Goal: Information Seeking & Learning: Learn about a topic

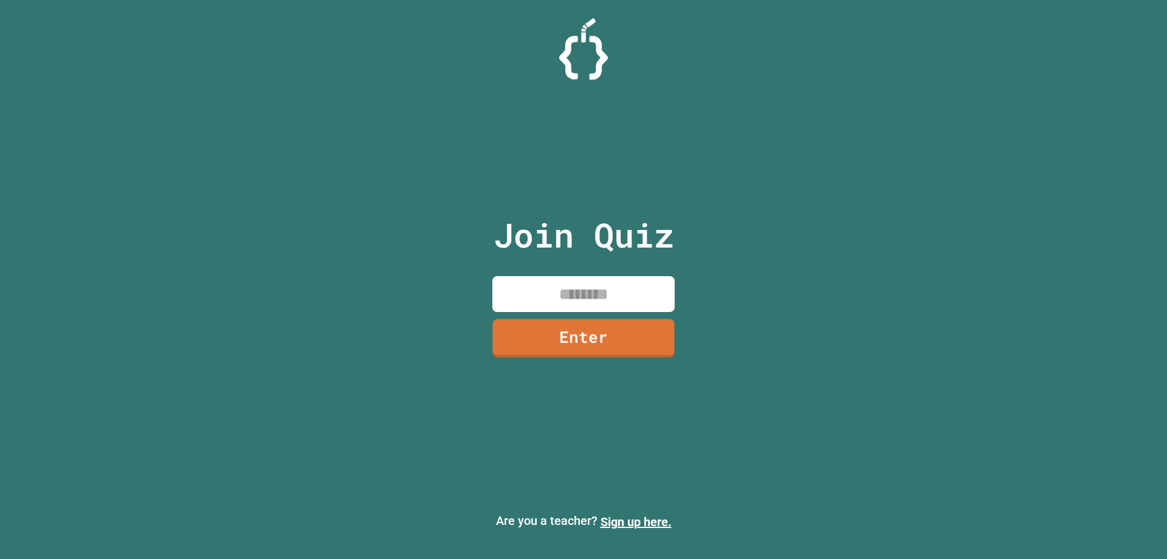
click at [556, 295] on input at bounding box center [583, 294] width 182 height 36
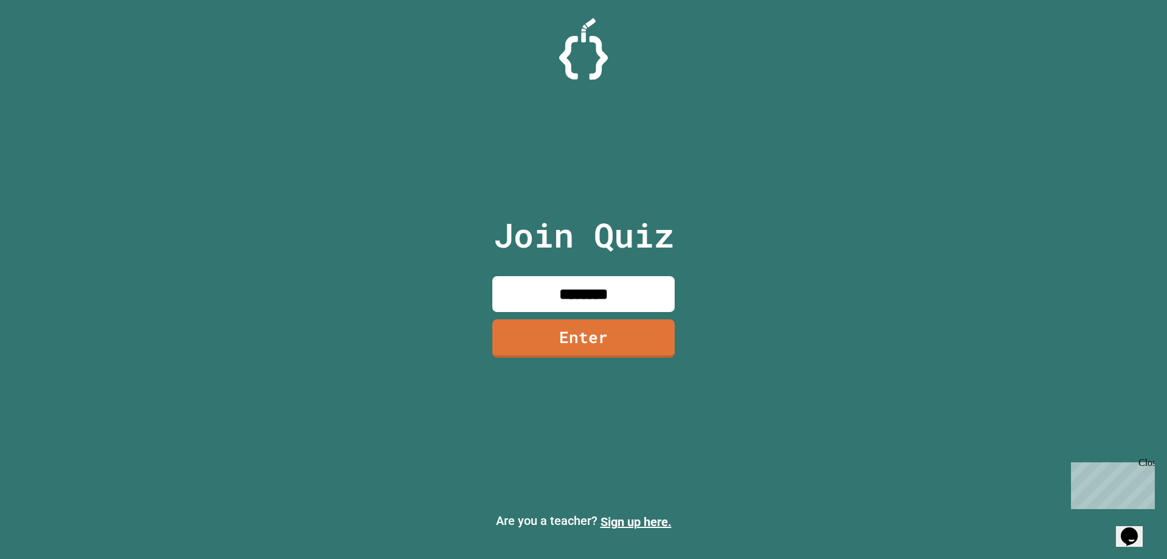
type input "********"
click at [596, 346] on link "Enter" at bounding box center [583, 337] width 173 height 40
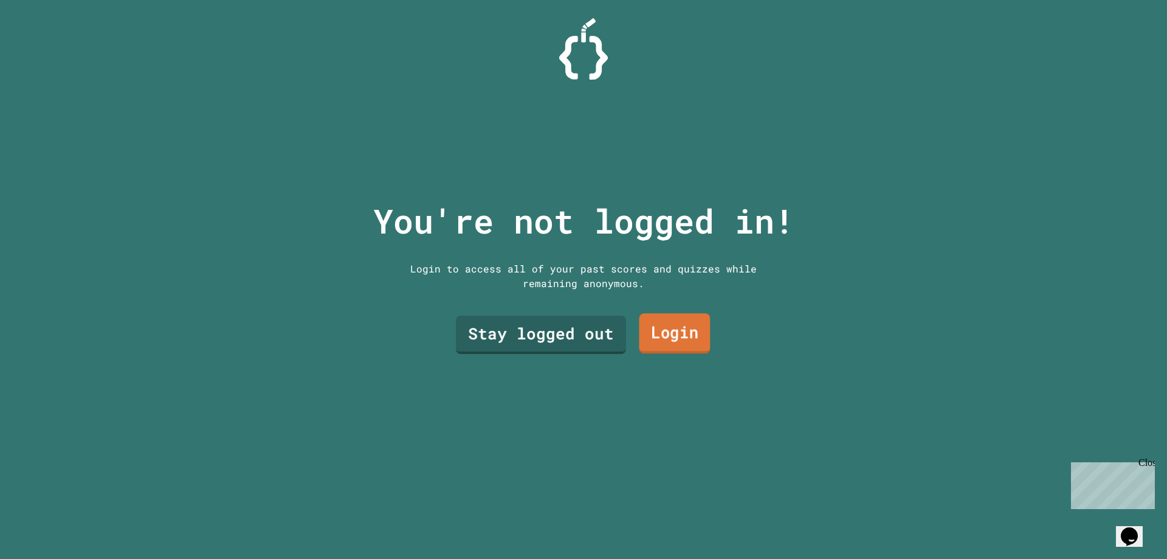
click at [647, 328] on link "Login" at bounding box center [675, 333] width 71 height 40
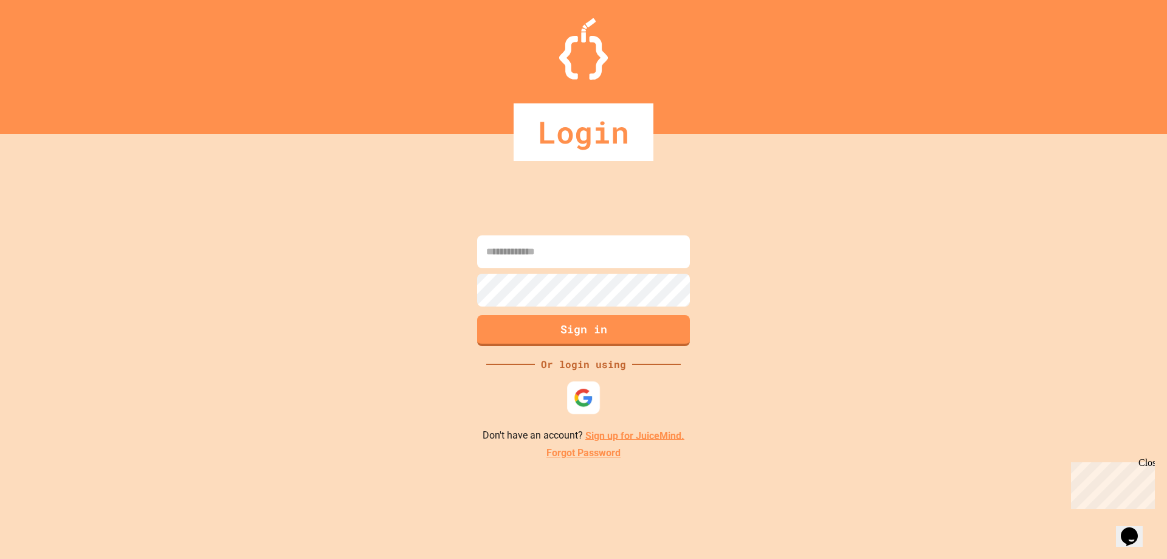
click at [586, 385] on div at bounding box center [583, 397] width 33 height 33
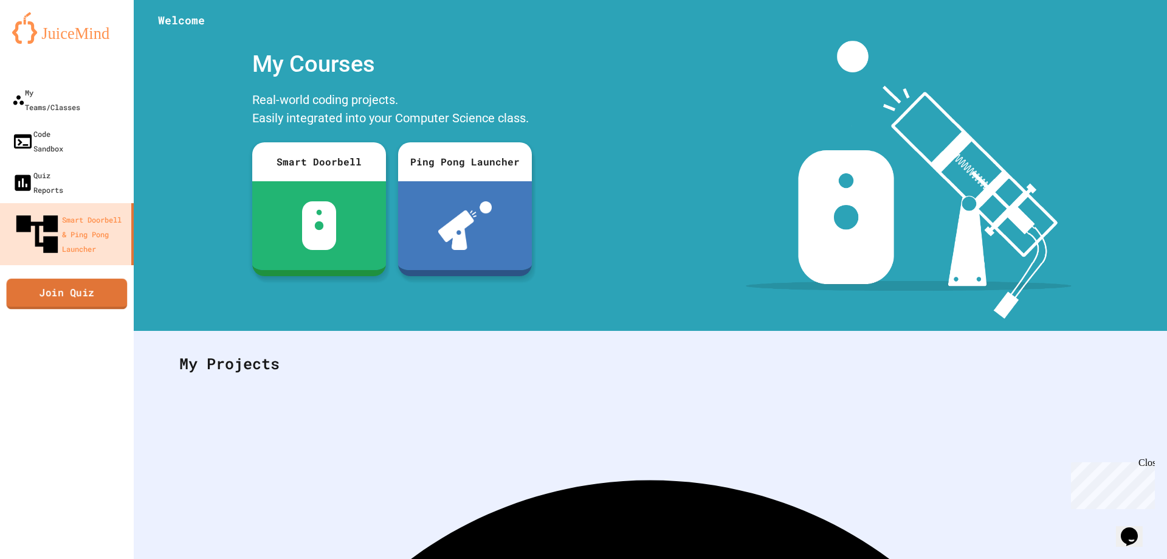
click at [69, 278] on link "Join Quiz" at bounding box center [67, 293] width 121 height 30
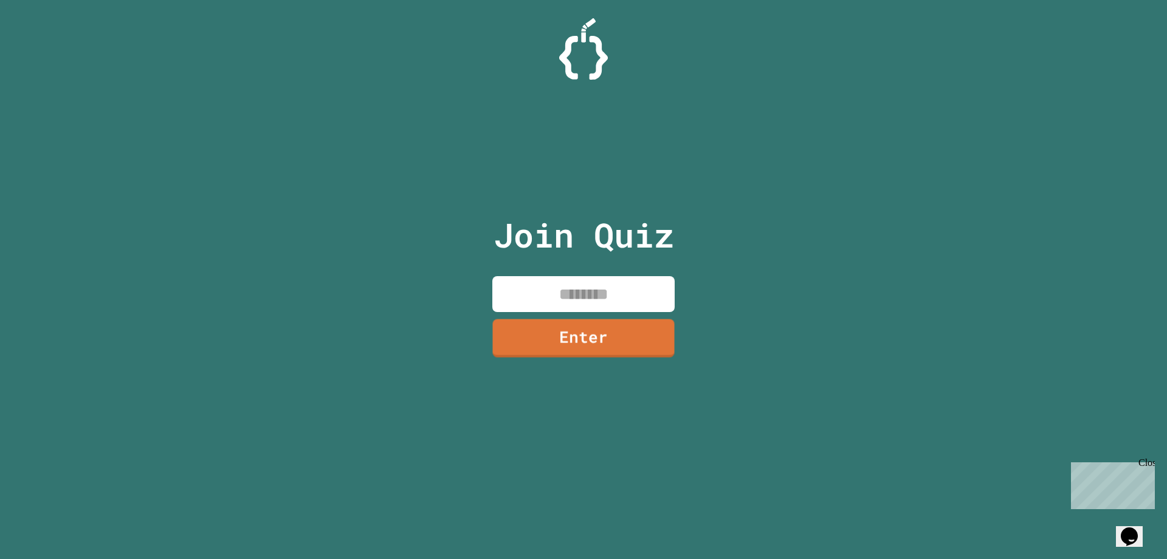
click at [595, 289] on input at bounding box center [583, 294] width 182 height 36
type input "********"
click at [531, 342] on link "Enter" at bounding box center [584, 337] width 175 height 40
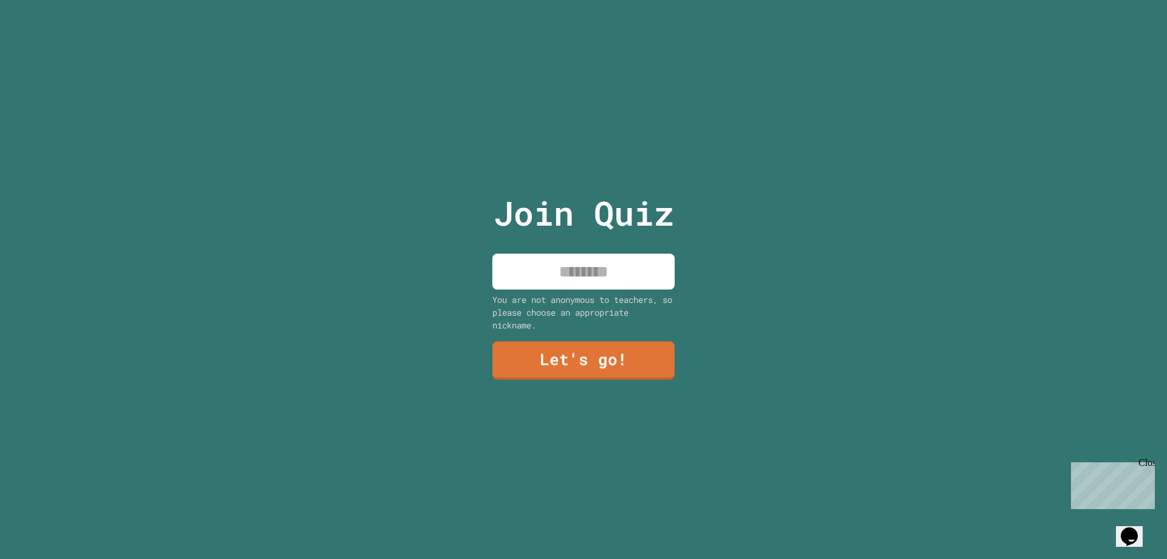
click at [571, 272] on input at bounding box center [583, 272] width 182 height 36
type input "*"
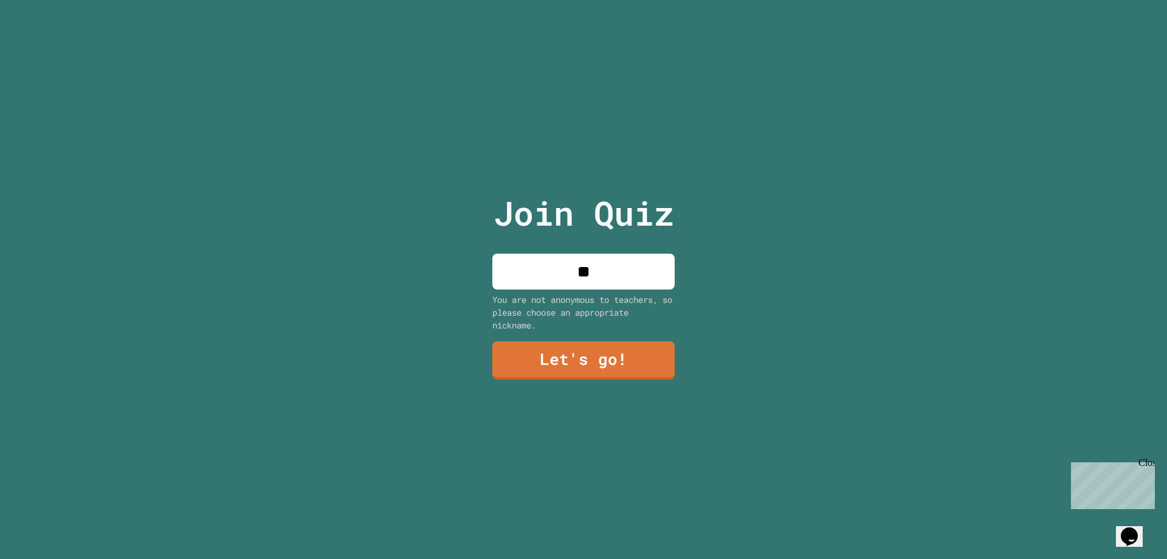
type input "*"
type input "********"
click at [629, 356] on link "Let's go!" at bounding box center [584, 359] width 178 height 40
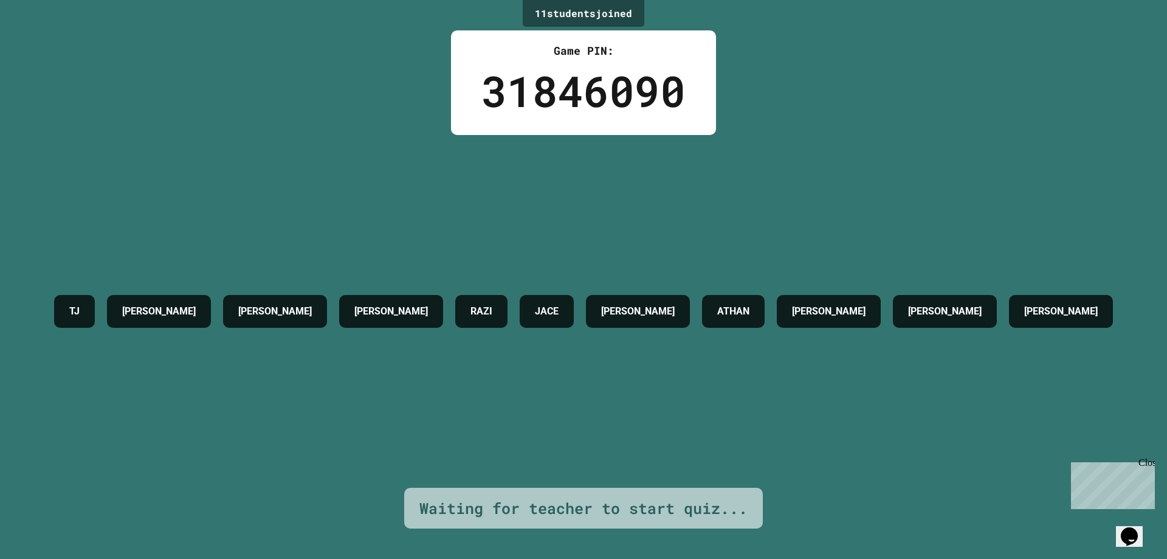
click at [590, 497] on div "Waiting for teacher to start quiz..." at bounding box center [584, 508] width 328 height 23
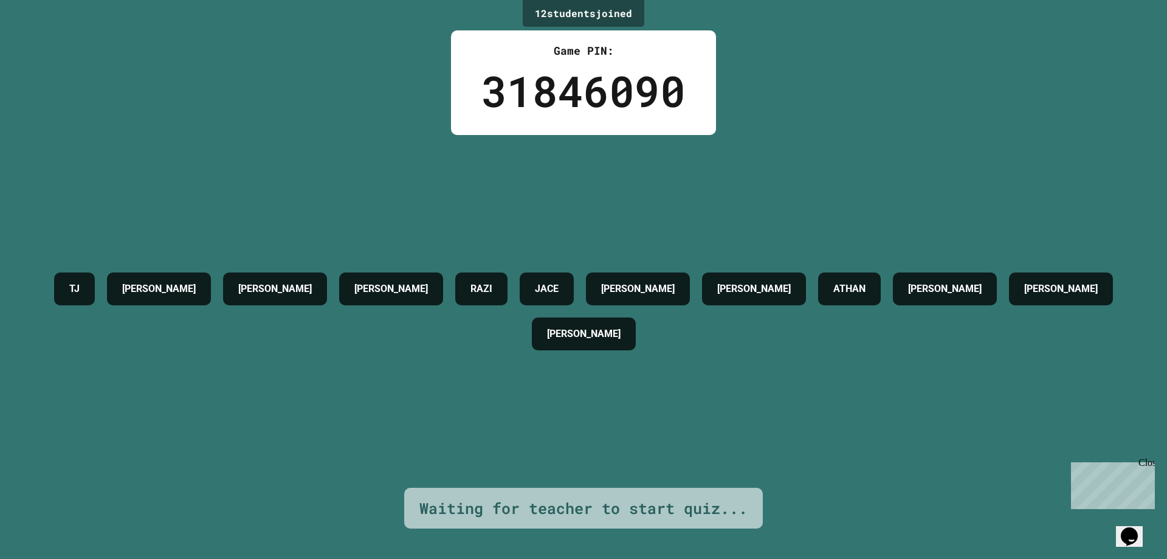
drag, startPoint x: 1131, startPoint y: 530, endPoint x: 2193, endPoint y: 1055, distance: 1185.0
click at [1131, 530] on icon "Chat widget" at bounding box center [1129, 536] width 17 height 18
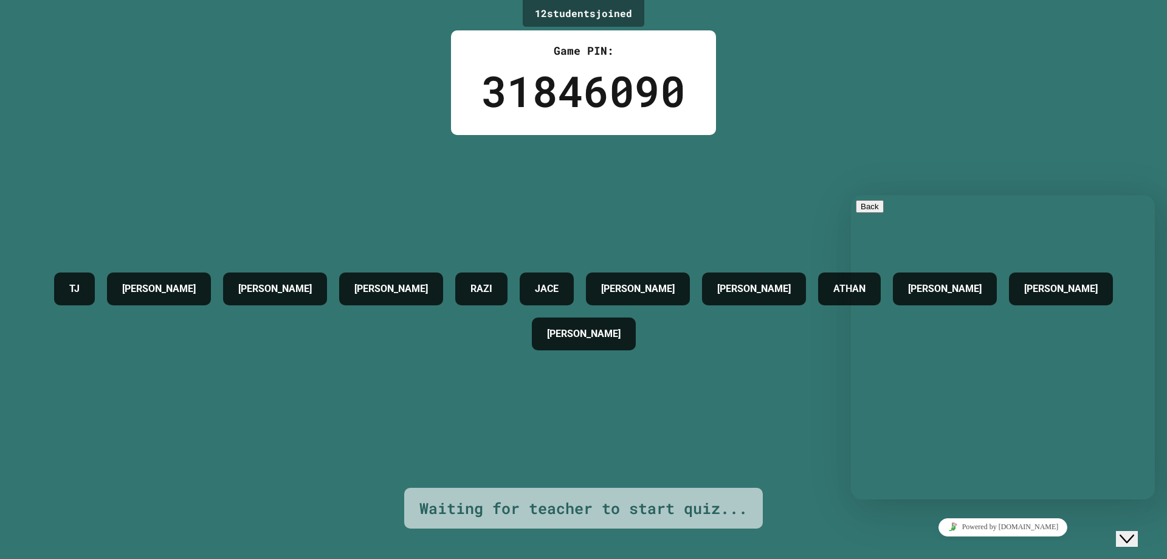
click at [987, 286] on p "Chat now!" at bounding box center [1003, 291] width 294 height 11
click at [851, 195] on div "Rate this chat Upload File Insert emoji" at bounding box center [851, 195] width 0 height 0
click at [851, 195] on textarea at bounding box center [851, 195] width 0 height 0
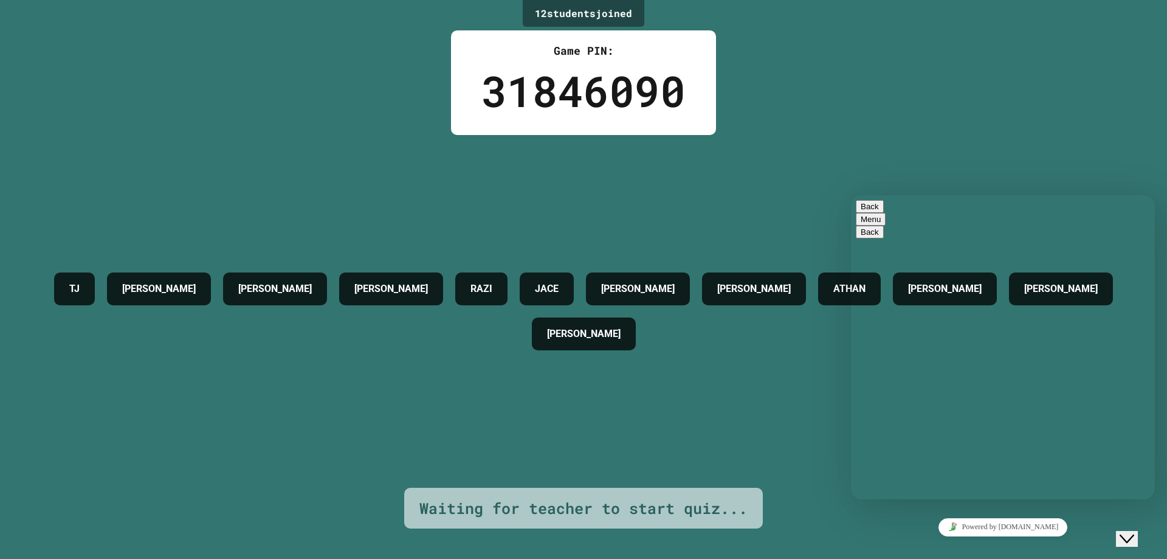
type textarea "*"
type textarea "**********"
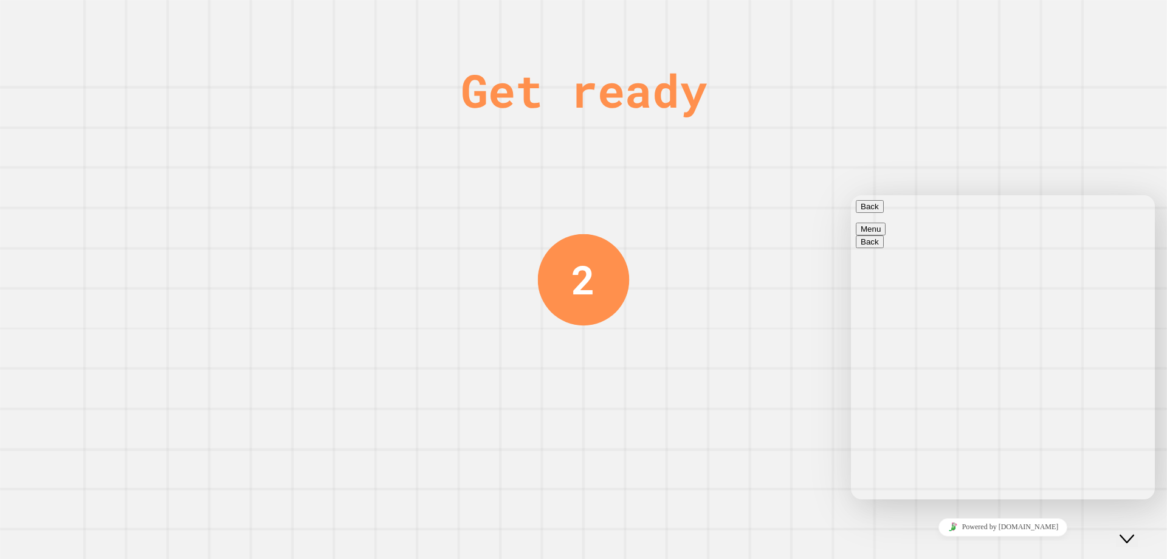
click at [1135, 534] on div "Close Chat This icon closes the chat window." at bounding box center [1127, 538] width 15 height 15
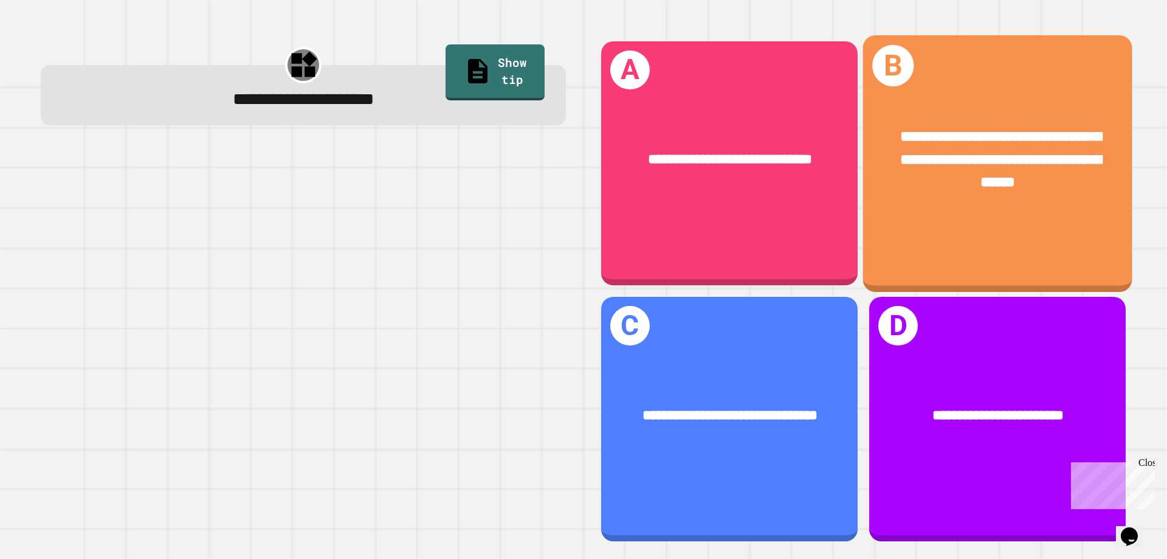
click at [952, 188] on span "**********" at bounding box center [1000, 159] width 201 height 60
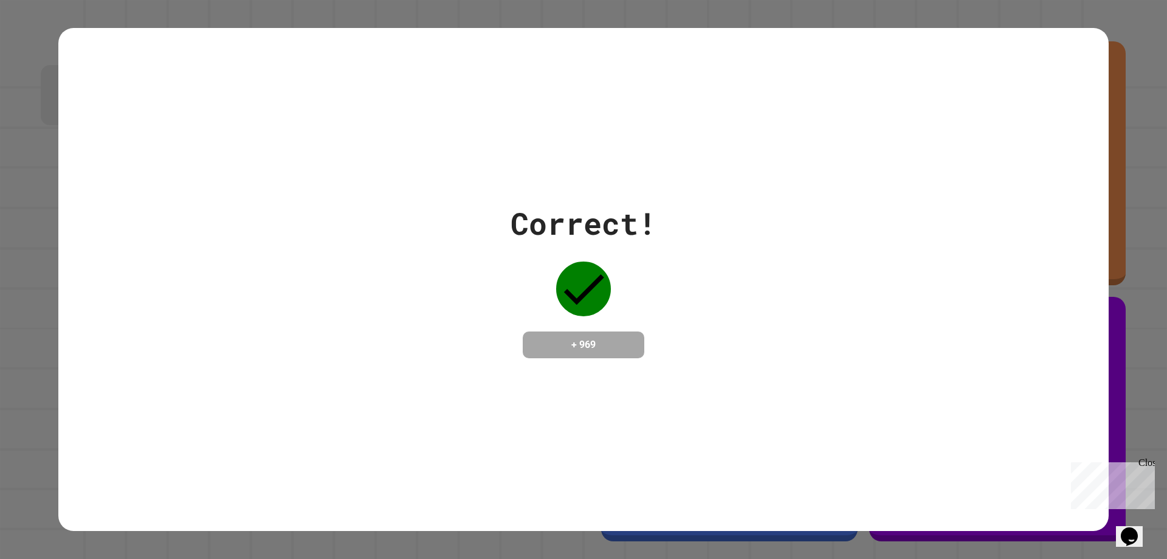
click at [1131, 527] on icon "Chat widget" at bounding box center [1129, 536] width 17 height 18
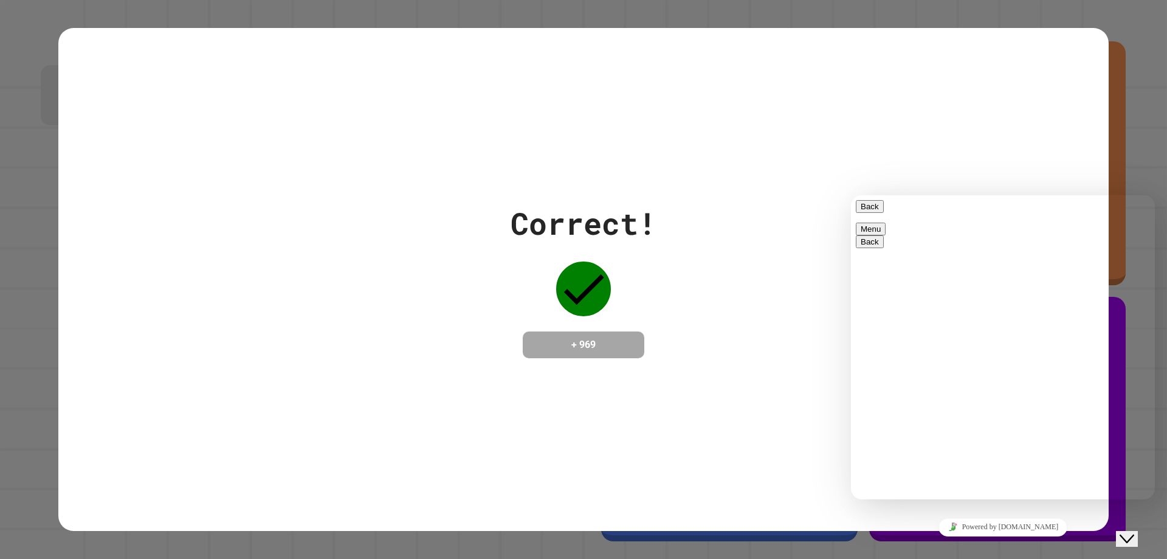
click at [1131, 531] on button "Close Chat This icon closes the chat window." at bounding box center [1127, 539] width 22 height 16
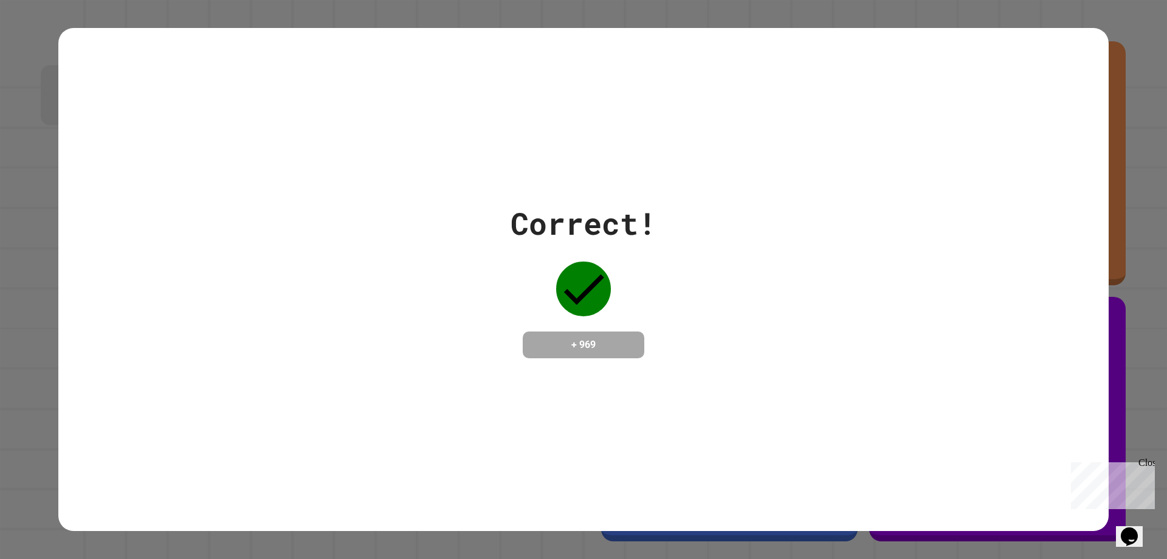
click at [1131, 527] on icon "Chat widget" at bounding box center [1129, 536] width 17 height 18
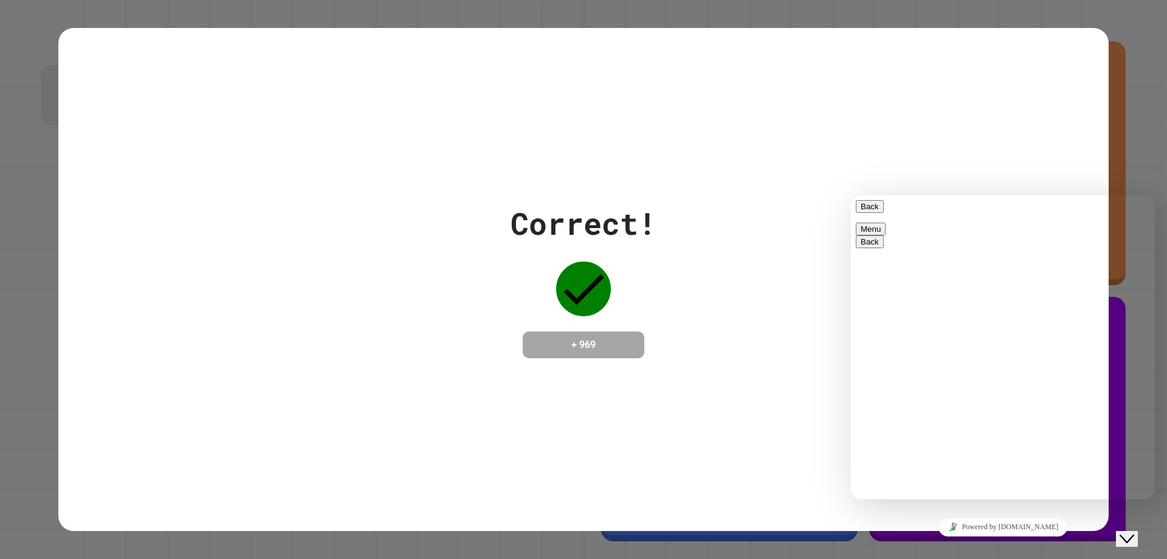
click at [1131, 531] on button "Close Chat This icon closes the chat window." at bounding box center [1127, 539] width 22 height 16
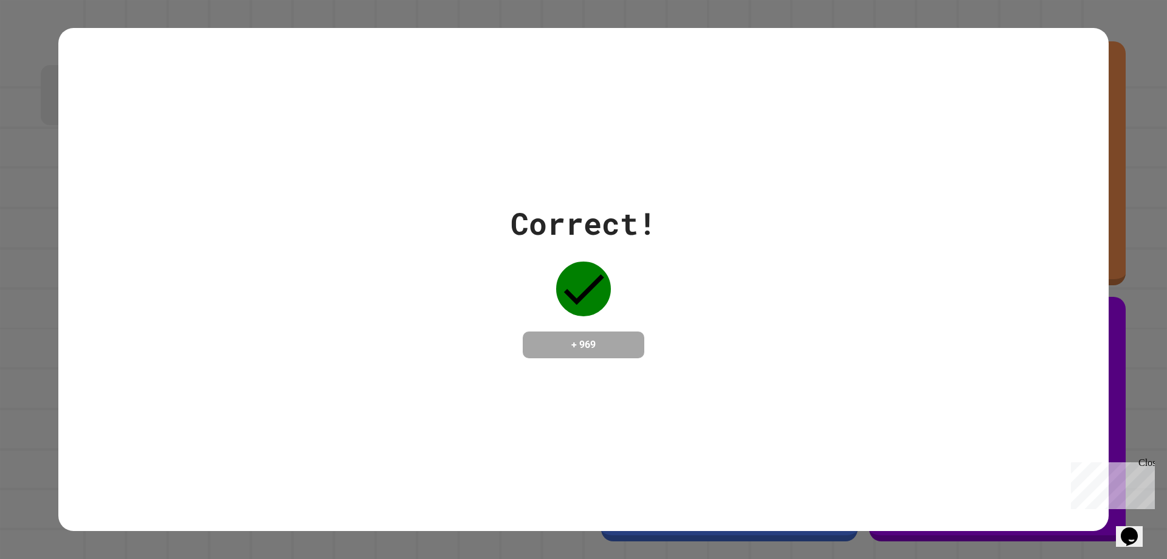
click at [843, 299] on div "Correct! + 969" at bounding box center [583, 279] width 1051 height 157
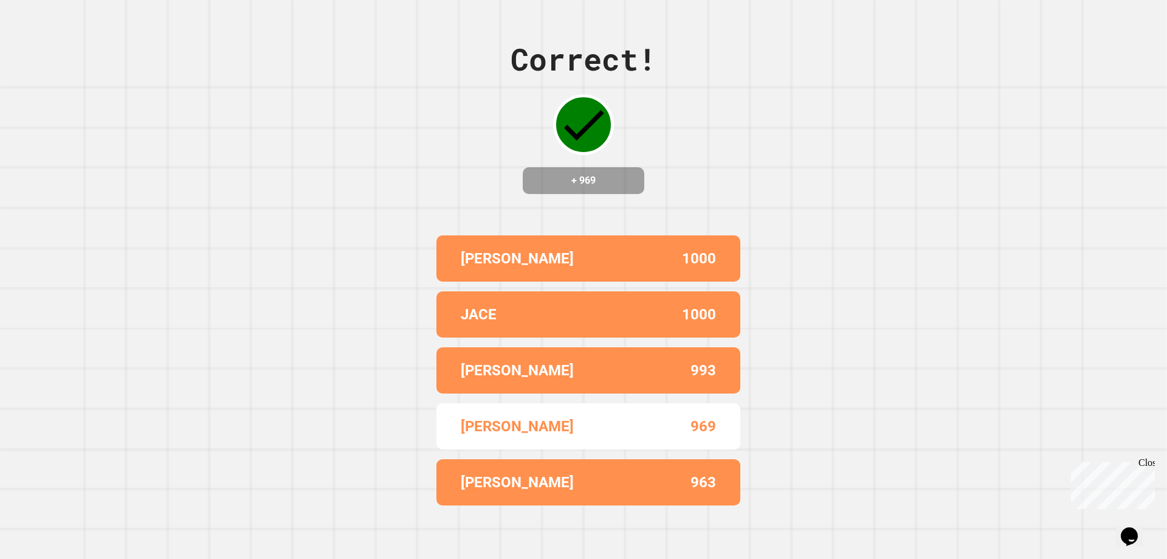
click at [832, 292] on div "Correct! + 969 JOSE 1000 JACE 1000 TANISHA 993 LANDON B 969 LIAM 963" at bounding box center [583, 279] width 1167 height 559
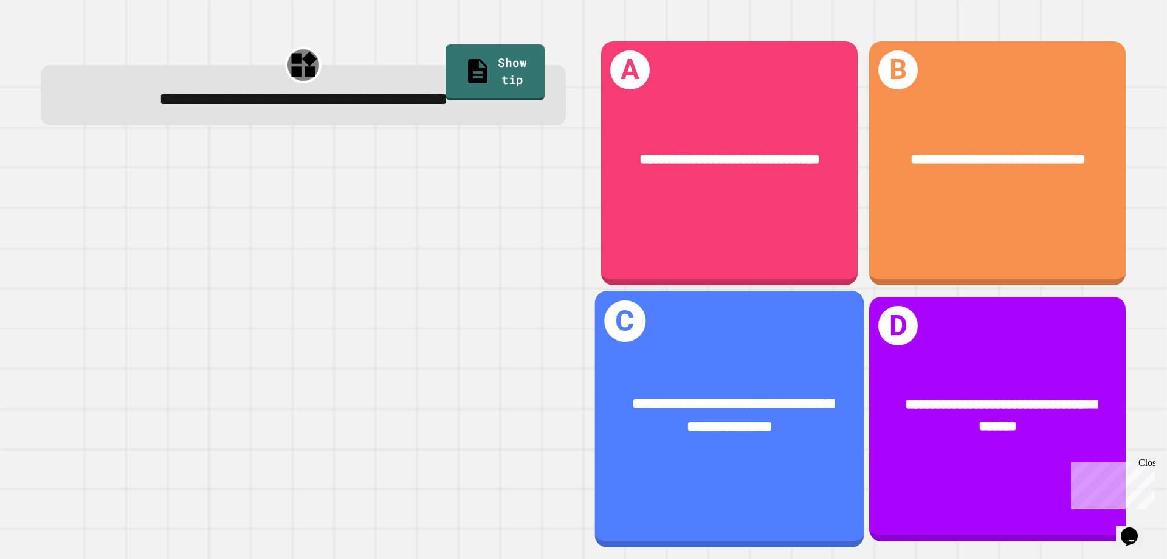
click at [769, 396] on span "**********" at bounding box center [732, 415] width 201 height 38
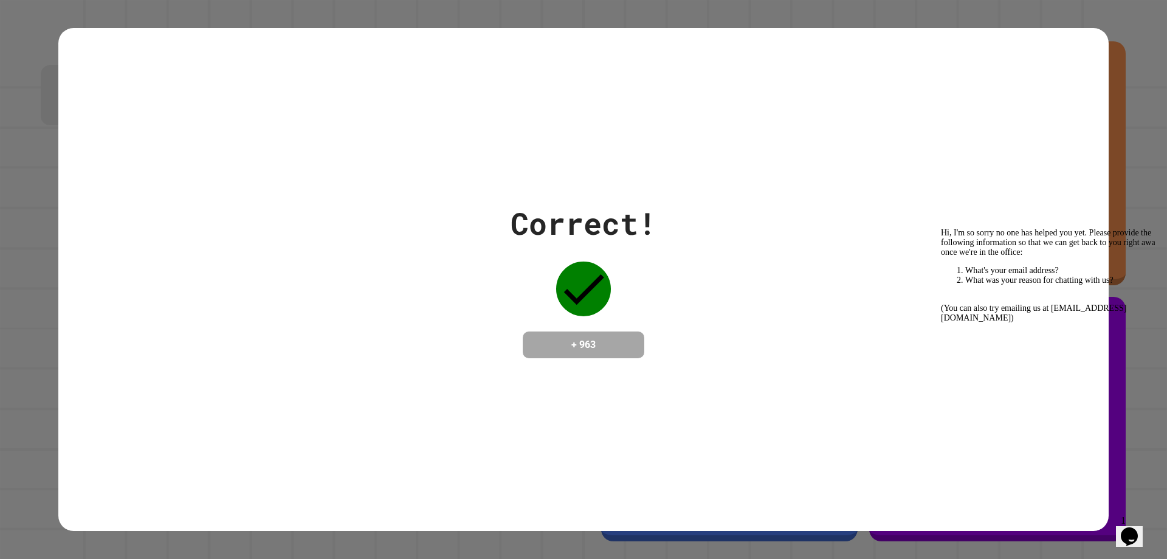
click at [1137, 527] on icon "Chat widget" at bounding box center [1129, 536] width 17 height 18
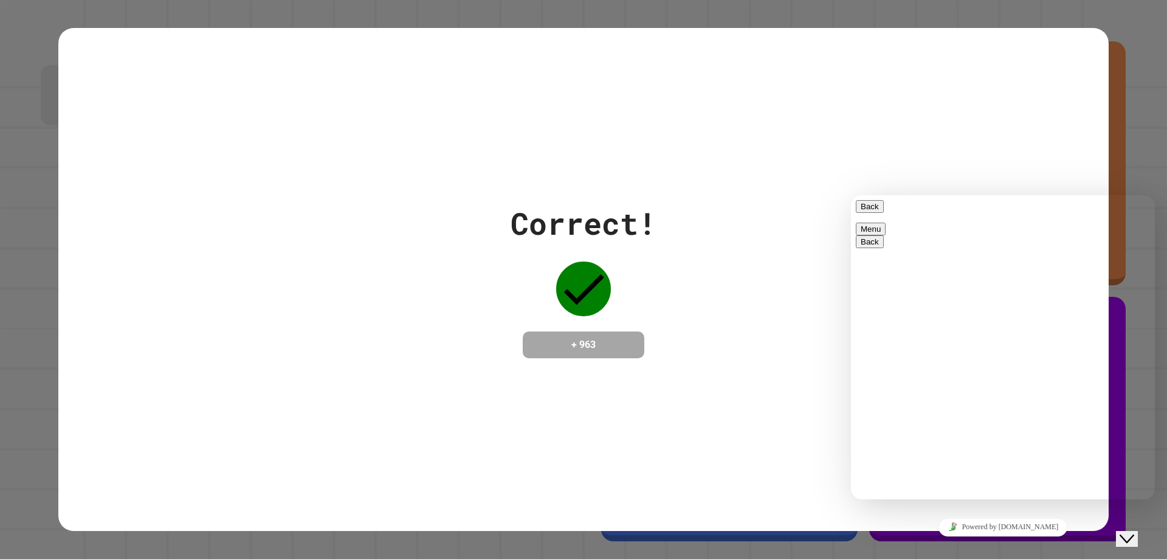
click at [851, 195] on textarea at bounding box center [851, 195] width 0 height 0
type textarea "**********"
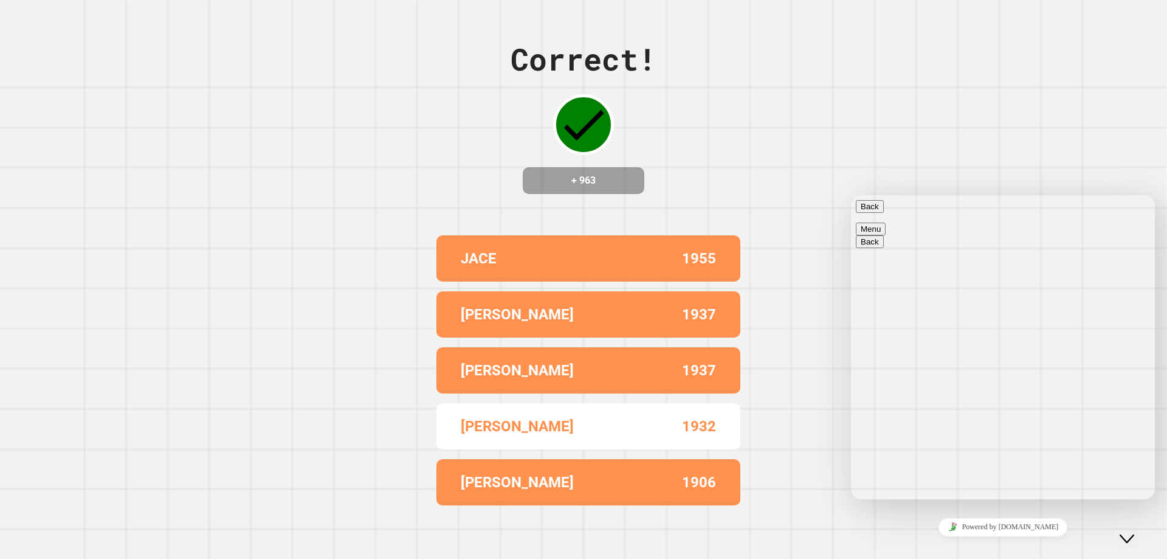
click at [809, 112] on div "Correct! + 963 JACE 1955 JOSE 1937 TANISHA 1937 LANDON B 1932 JARED 1906" at bounding box center [583, 279] width 1167 height 559
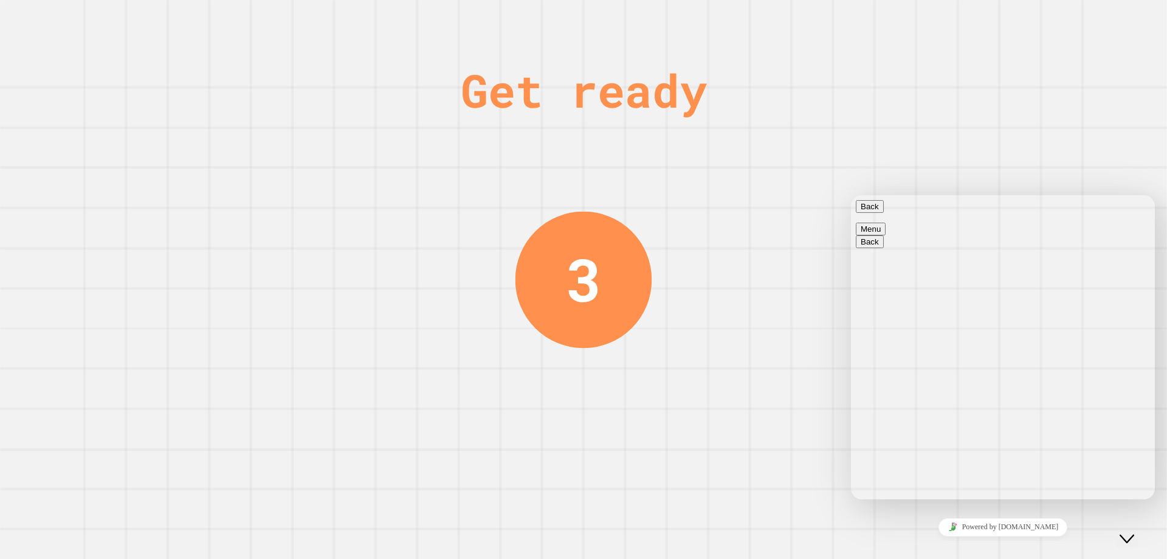
click at [1125, 531] on div "Close Chat This icon closes the chat window." at bounding box center [1127, 538] width 15 height 15
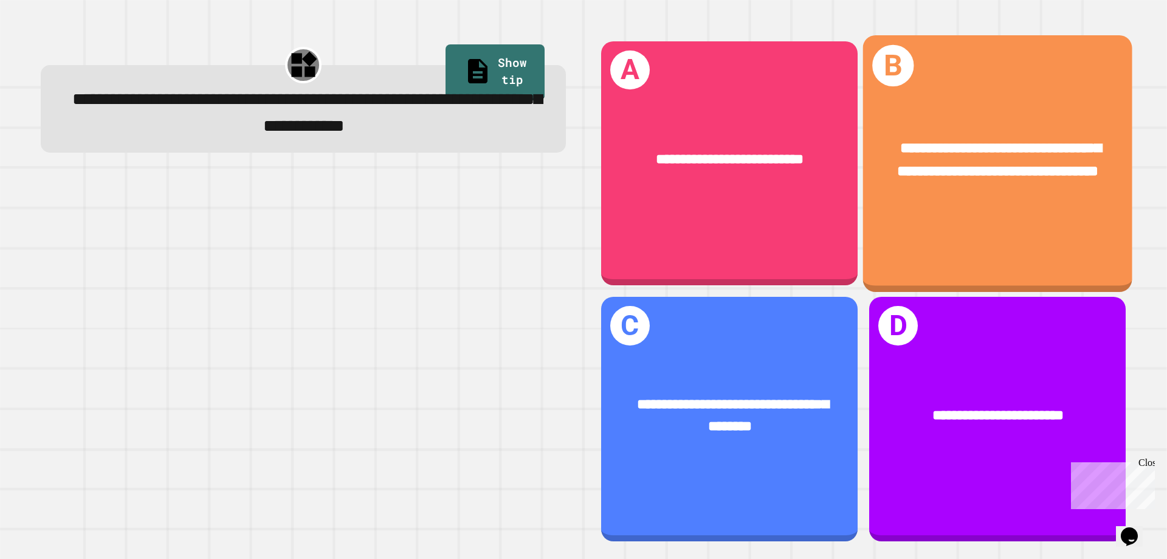
click at [939, 207] on div "**********" at bounding box center [997, 160] width 269 height 105
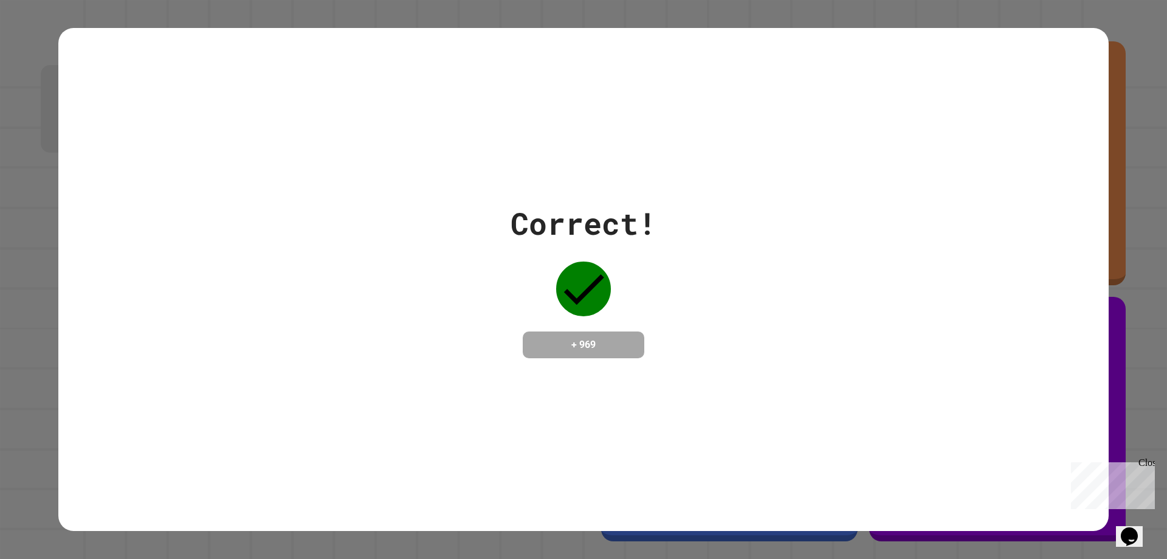
click at [801, 283] on div "Correct! + 969" at bounding box center [583, 279] width 1051 height 157
click at [757, 257] on div "Correct! + 969" at bounding box center [583, 279] width 1051 height 157
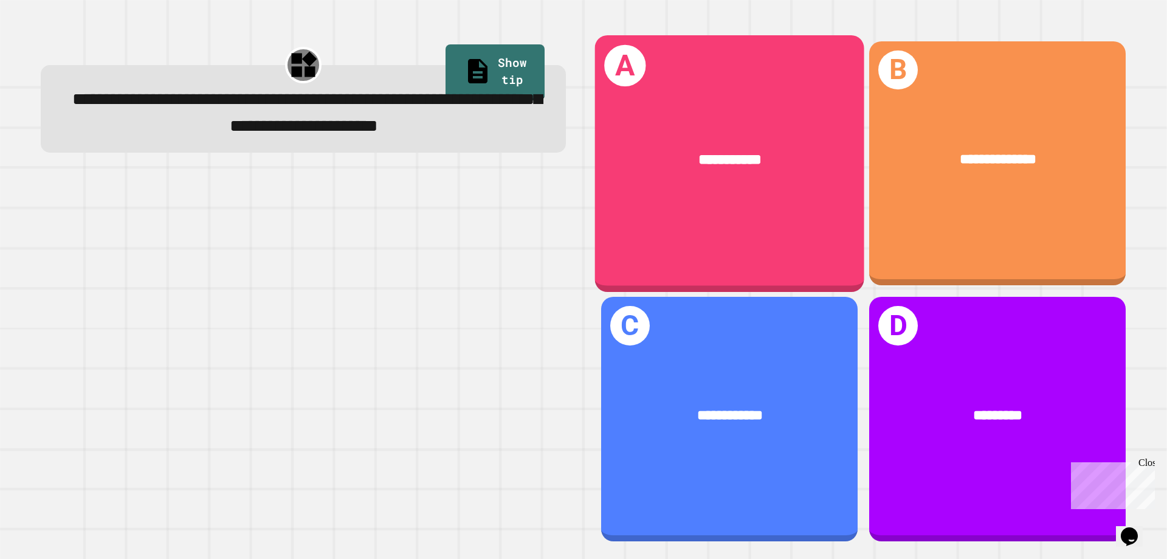
click at [691, 218] on div "**********" at bounding box center [729, 163] width 269 height 257
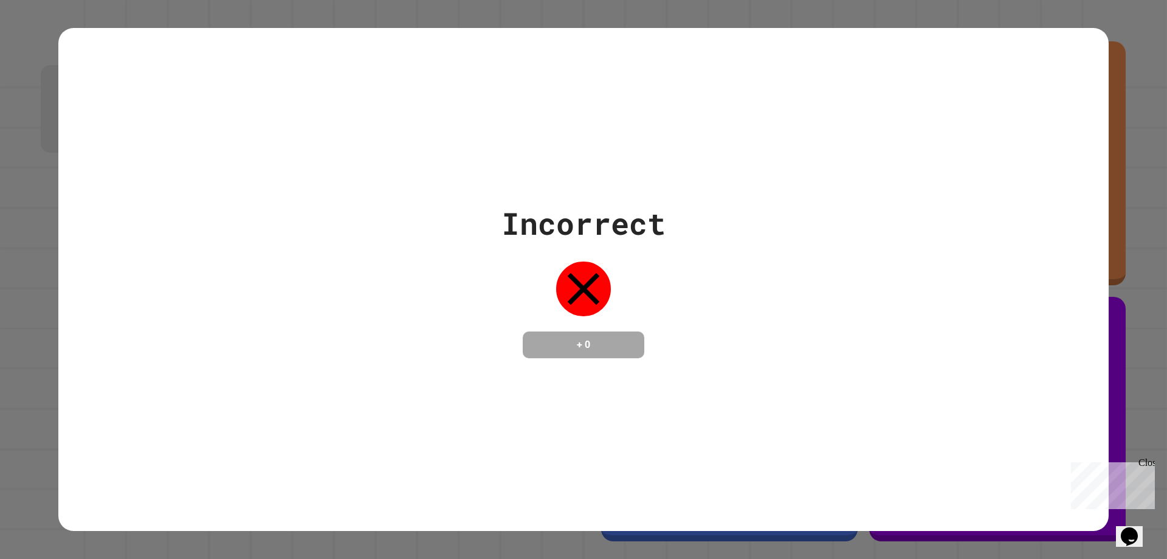
click at [769, 374] on div "Incorrect + 0" at bounding box center [583, 279] width 1051 height 503
click at [1135, 527] on icon "Chat widget" at bounding box center [1129, 536] width 17 height 18
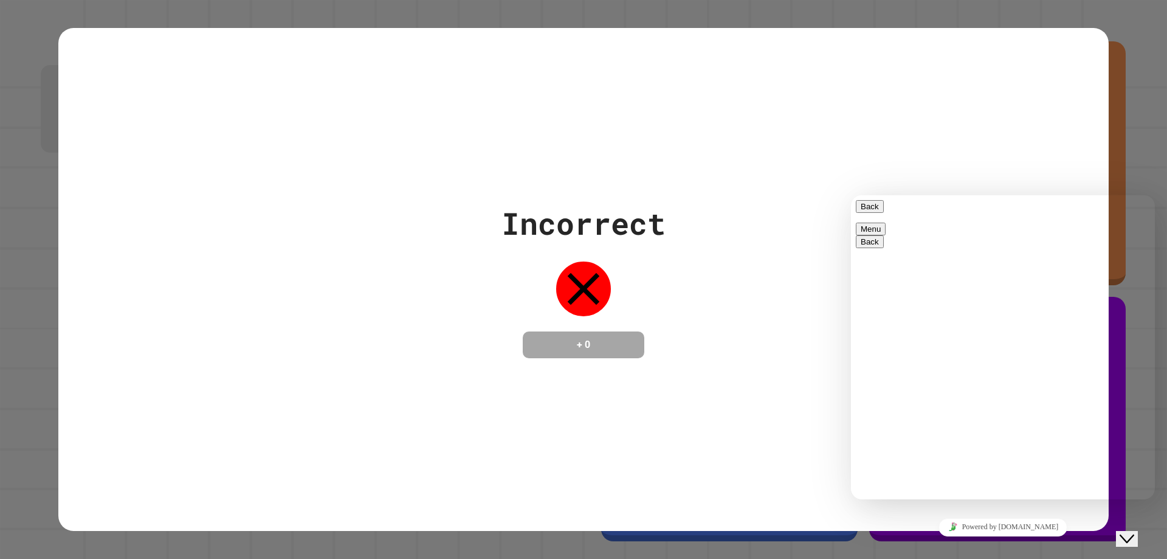
click at [851, 195] on icon "Group of buttons" at bounding box center [851, 195] width 0 height 0
click at [851, 195] on textarea at bounding box center [851, 195] width 0 height 0
click at [773, 446] on div "Incorrect + 0" at bounding box center [583, 279] width 1051 height 503
click at [1135, 534] on icon "Close Chat This icon closes the chat window." at bounding box center [1127, 538] width 15 height 15
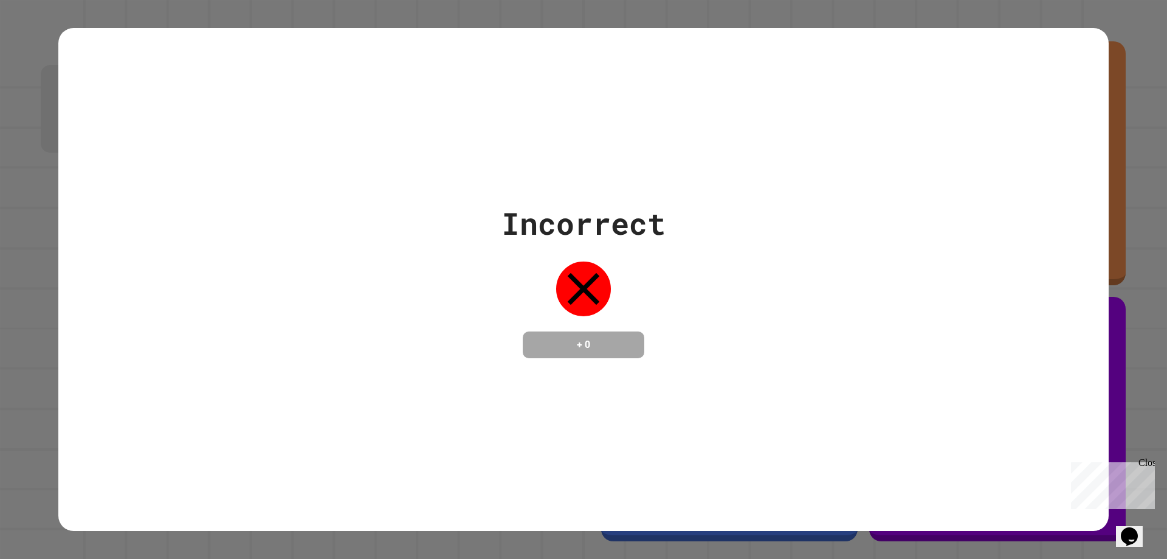
click at [859, 436] on div "Incorrect + 0" at bounding box center [583, 279] width 1051 height 503
click at [930, 187] on div "Incorrect + 0" at bounding box center [583, 279] width 1051 height 503
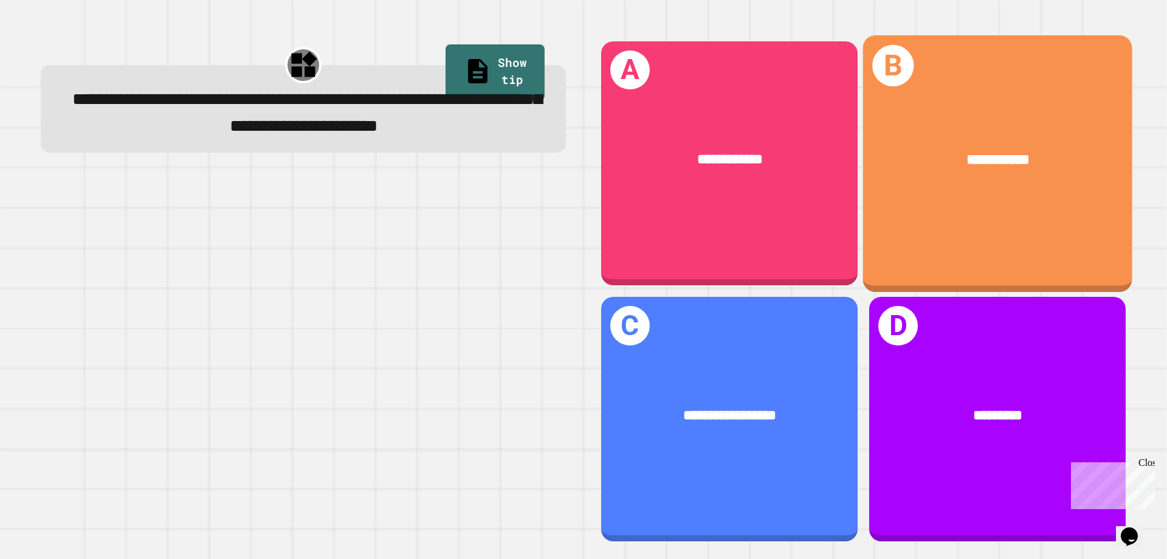
click at [972, 214] on div "**********" at bounding box center [997, 163] width 269 height 257
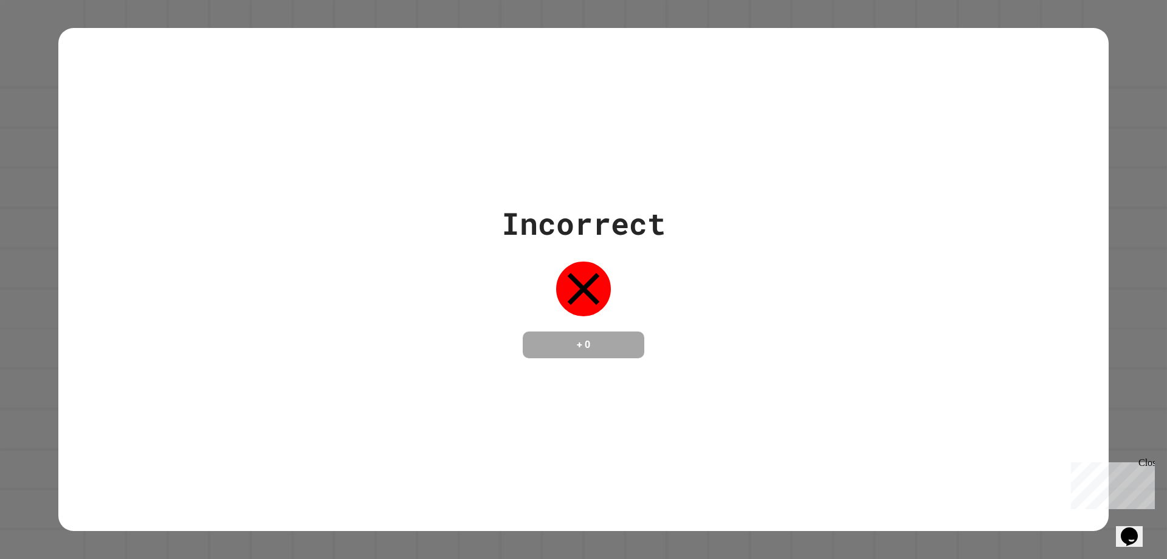
drag, startPoint x: 607, startPoint y: 247, endPoint x: 636, endPoint y: 278, distance: 42.6
click at [636, 278] on div "Incorrect + 0" at bounding box center [584, 279] width 164 height 157
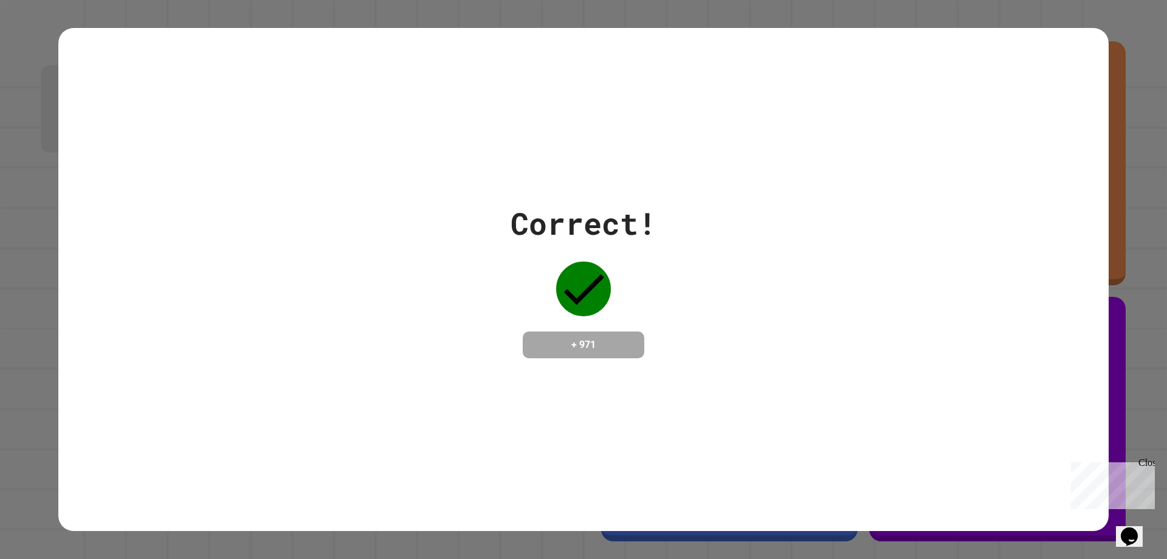
click at [691, 274] on div "Correct! + 971" at bounding box center [583, 279] width 1051 height 157
click at [767, 232] on div "Correct! + 971" at bounding box center [583, 279] width 1051 height 157
click at [908, 233] on div "Correct! + 971" at bounding box center [583, 279] width 1051 height 157
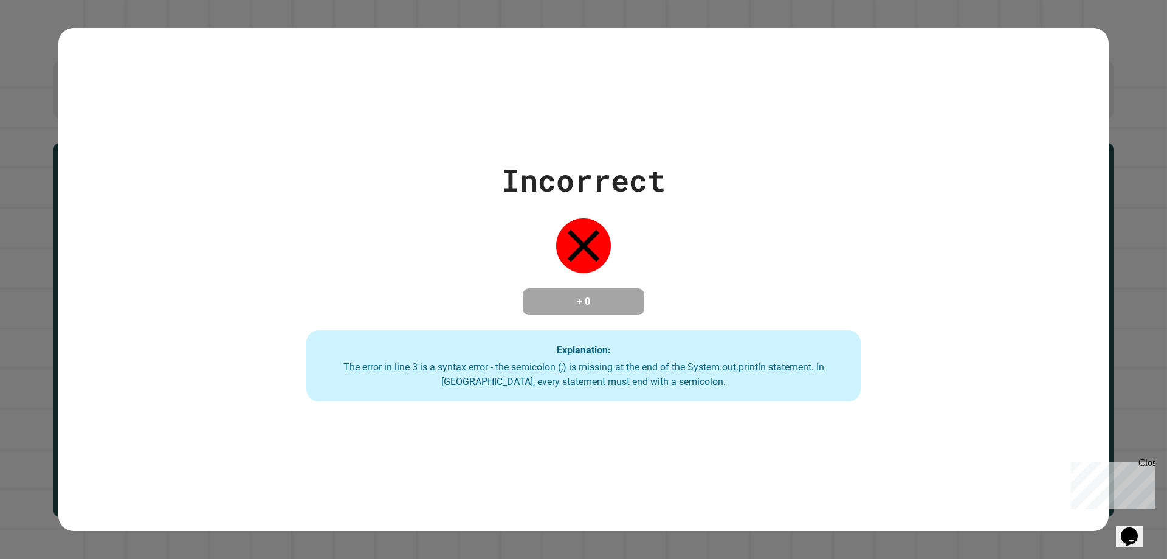
click at [1052, 171] on div "Incorrect + 0 Explanation: The error in line 3 is a syntax error - the semicolo…" at bounding box center [583, 279] width 1051 height 244
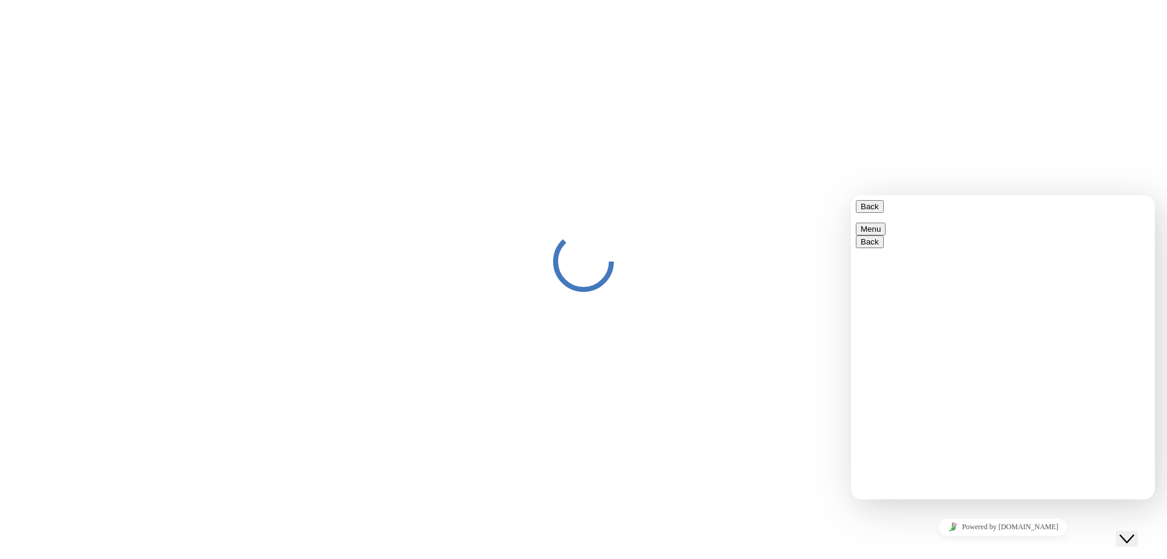
scroll to position [210, 0]
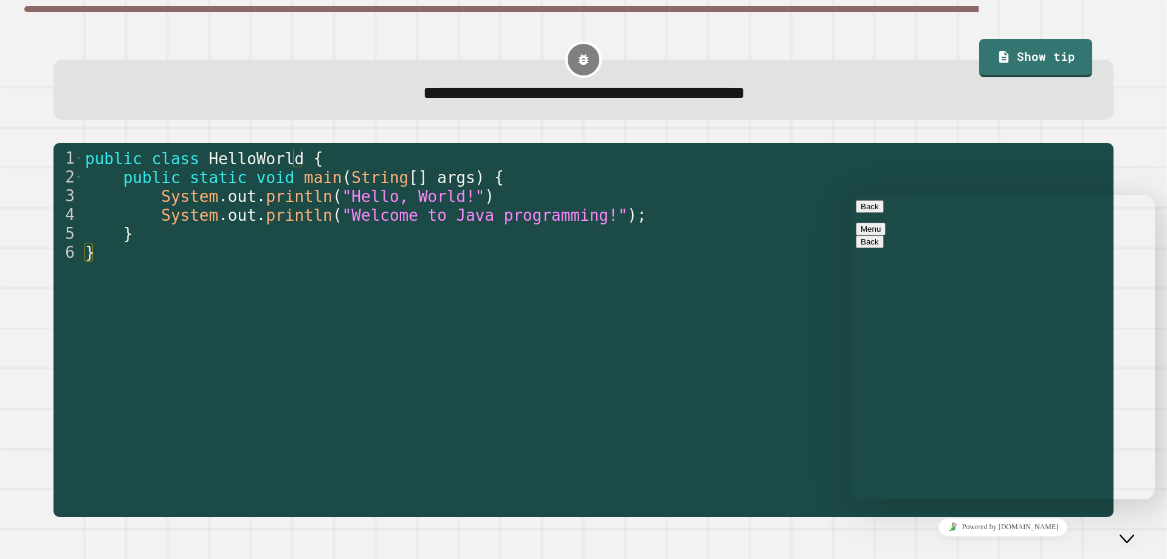
click at [868, 209] on button "Back" at bounding box center [870, 206] width 28 height 13
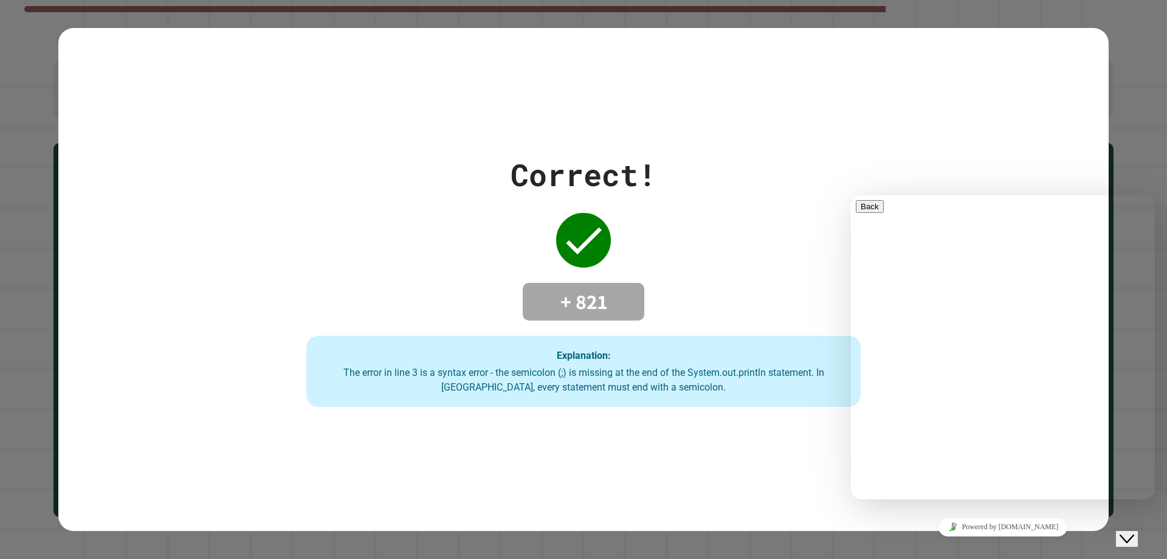
click at [744, 448] on div "Correct! + 821 Explanation: The error in line 3 is a syntax error - the semicol…" at bounding box center [583, 279] width 1051 height 503
click at [1135, 534] on icon "Chat widget" at bounding box center [1127, 538] width 15 height 9
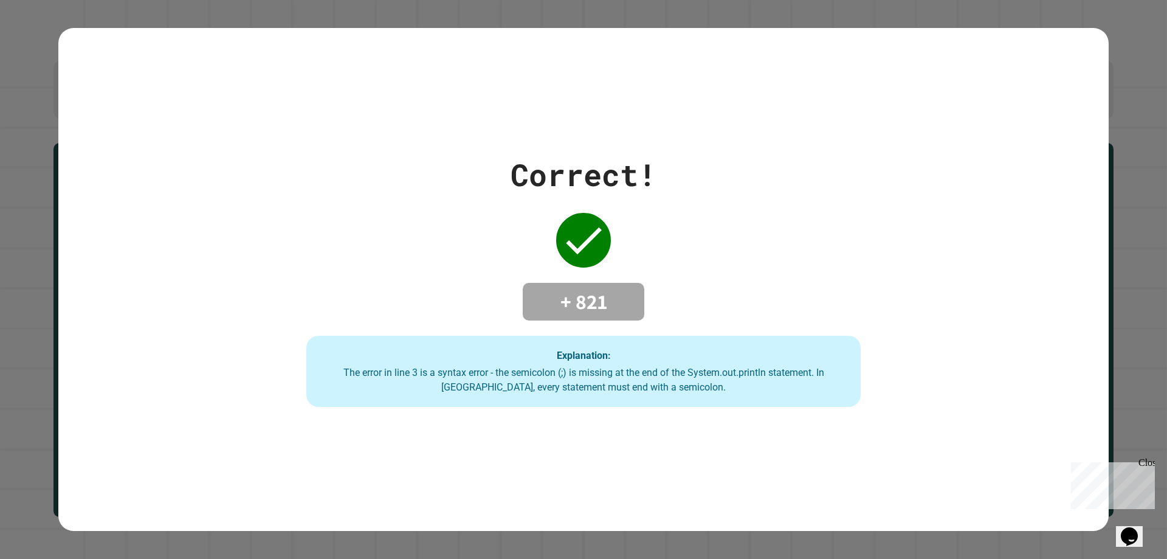
click at [1018, 424] on div "Correct! + 821 Explanation: The error in line 3 is a syntax error - the semicol…" at bounding box center [583, 279] width 1051 height 503
click at [942, 291] on div "Correct! + 821 Explanation: The error in line 3 is a syntax error - the semicol…" at bounding box center [583, 279] width 1051 height 255
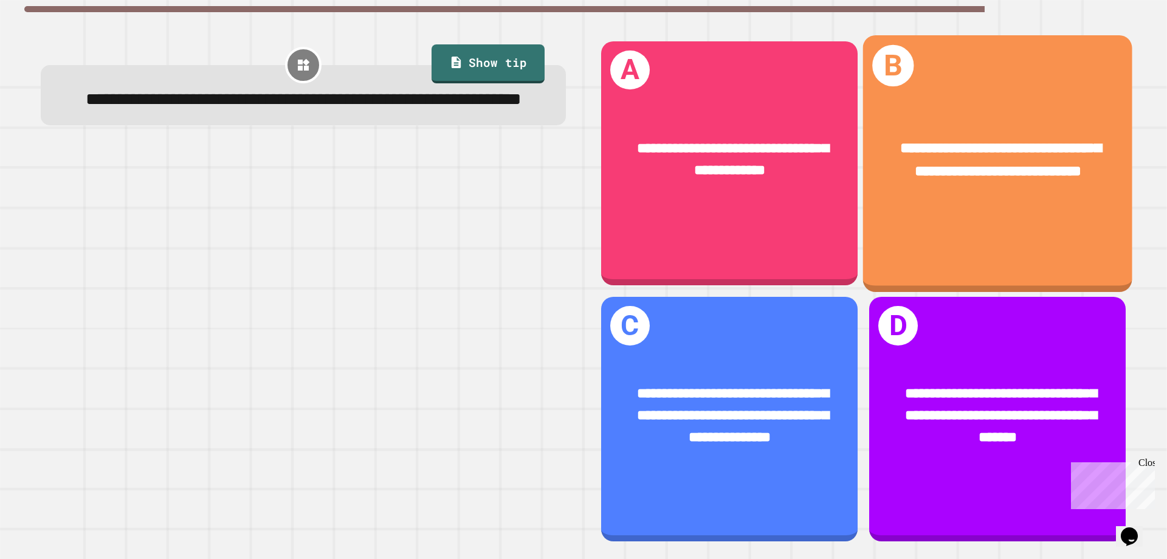
click at [955, 212] on div "**********" at bounding box center [997, 160] width 269 height 105
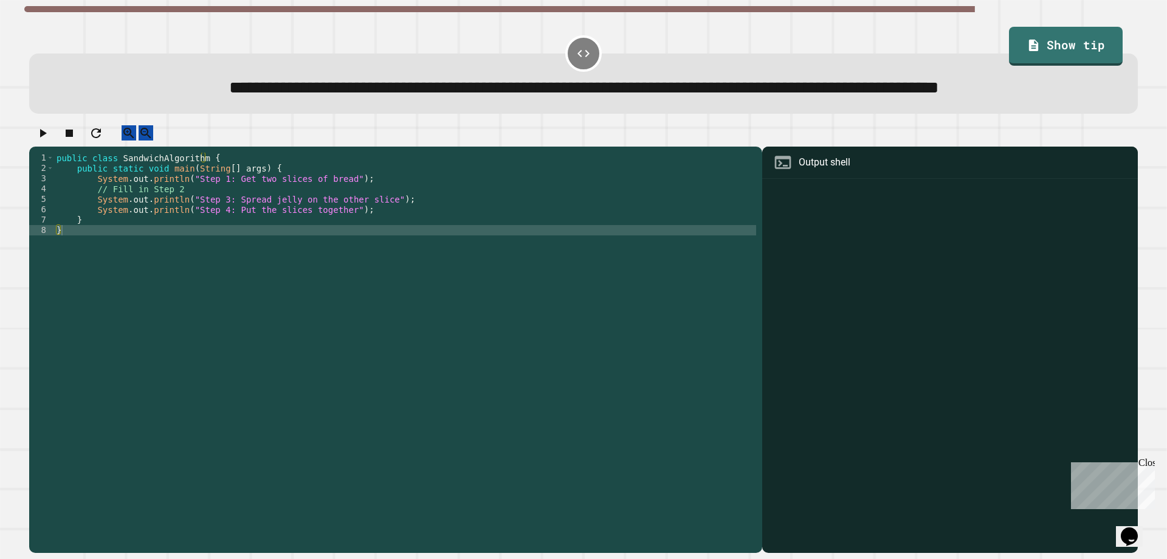
click at [230, 229] on div "public class SandwichAlgorithm { public static void main ( String [ ] args ) { …" at bounding box center [405, 323] width 702 height 341
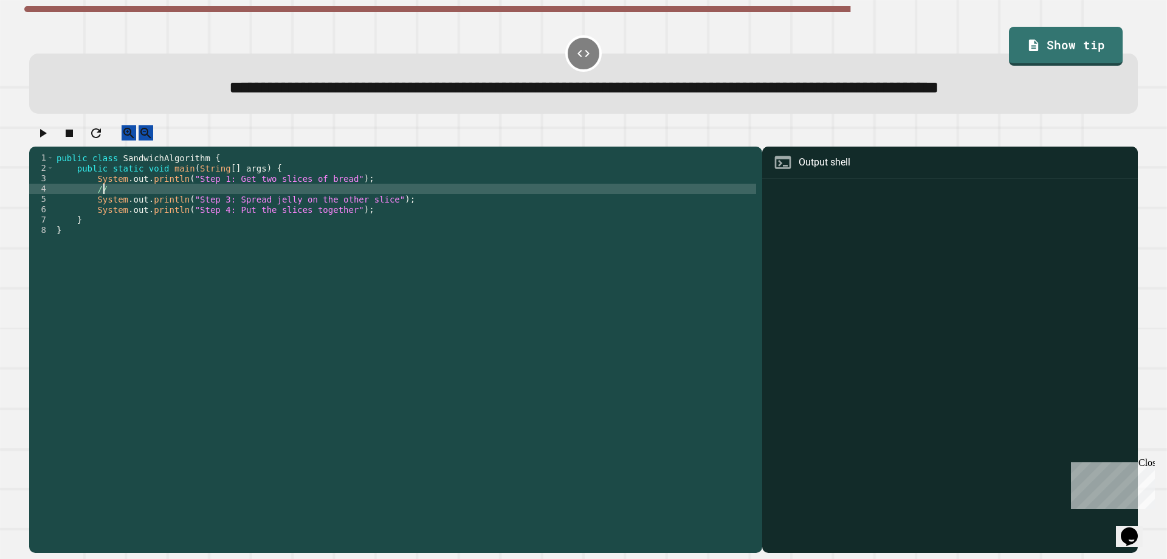
type textarea "*"
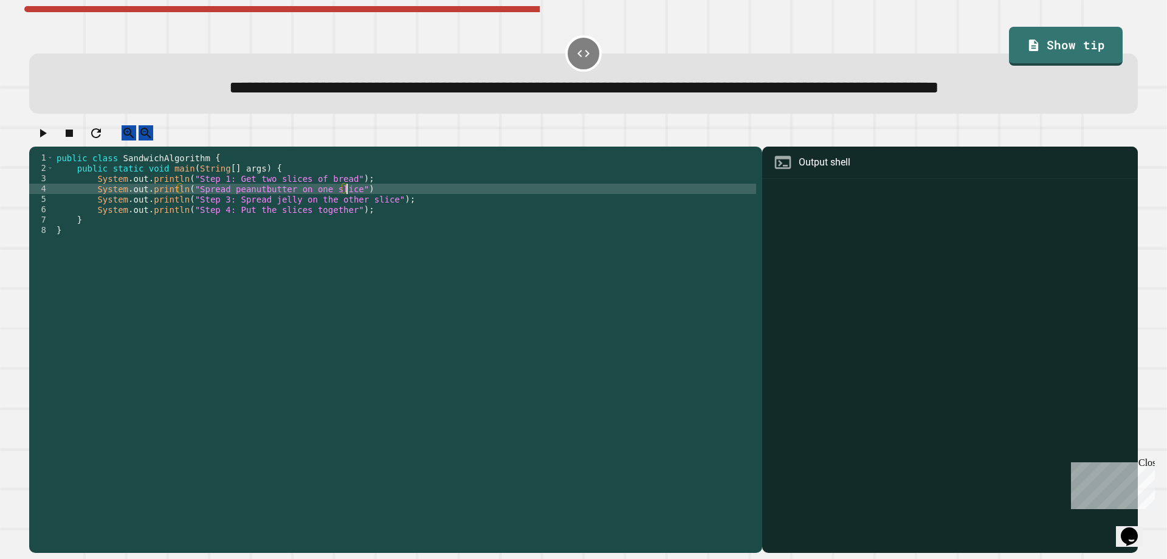
scroll to position [0, 20]
click at [373, 351] on div "public class SandwichAlgorithm { public static void main ( String [ ] args ) { …" at bounding box center [405, 323] width 702 height 341
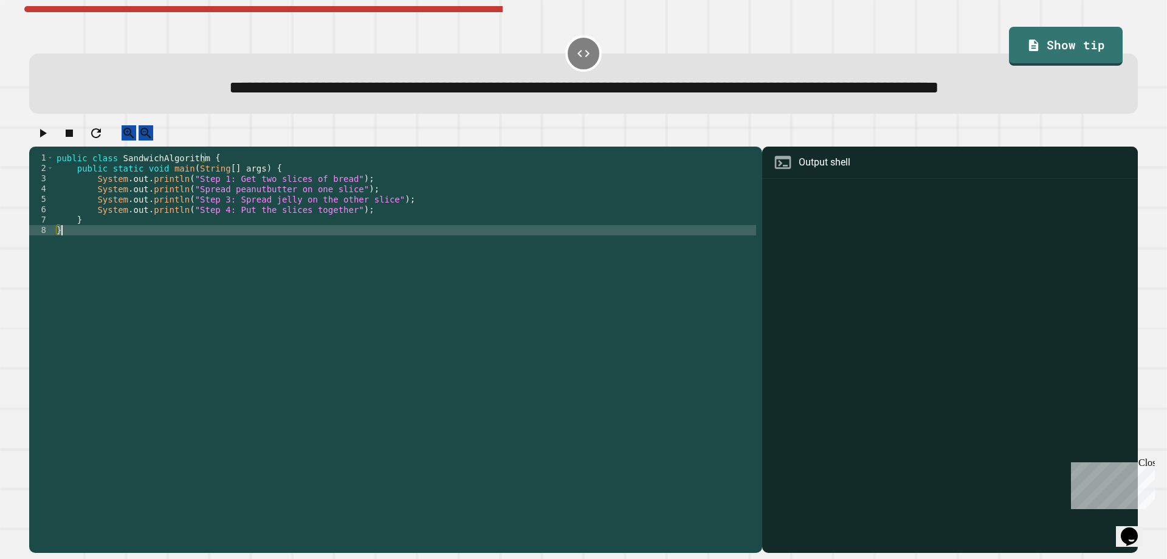
scroll to position [0, 0]
click at [51, 147] on div at bounding box center [583, 135] width 1109 height 21
click at [50, 140] on icon "button" at bounding box center [42, 133] width 15 height 15
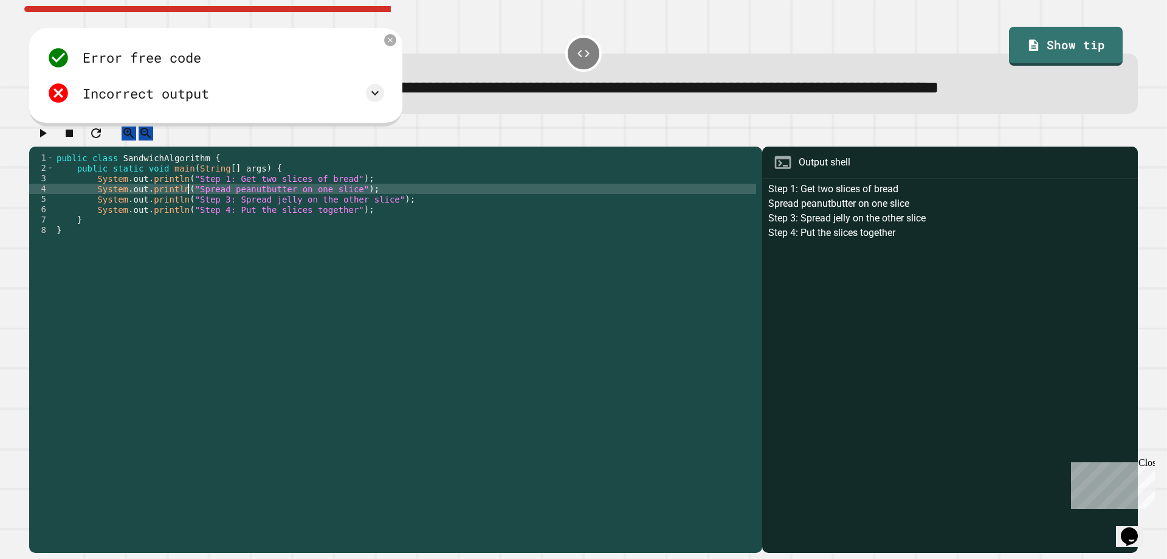
click at [188, 229] on div "public class SandwichAlgorithm { public static void main ( String [ ] args ) { …" at bounding box center [405, 323] width 702 height 341
click at [50, 140] on icon "button" at bounding box center [42, 133] width 15 height 15
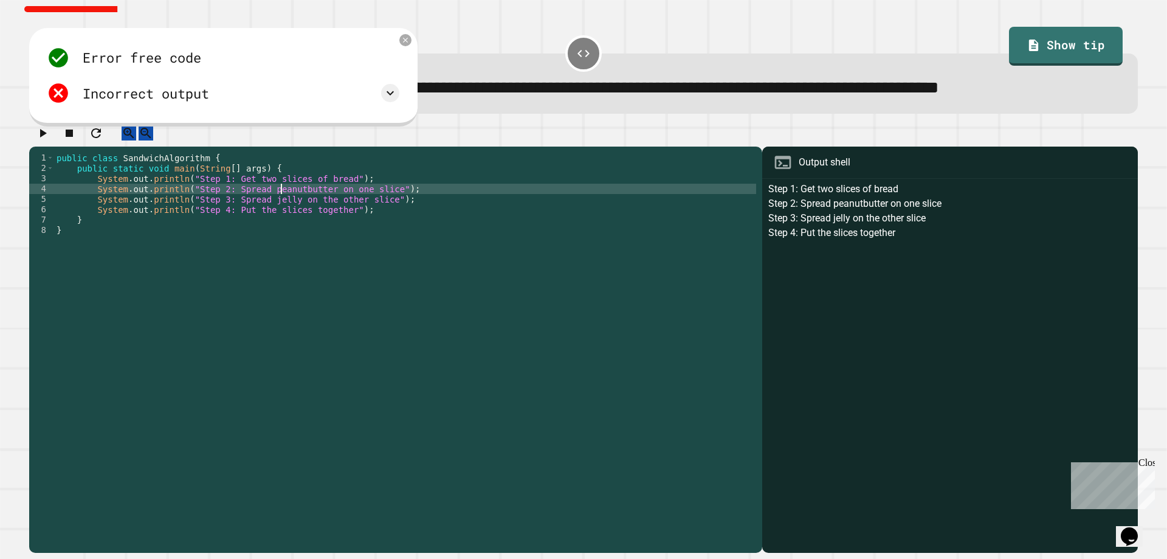
click at [283, 231] on div "public class SandwichAlgorithm { public static void main ( String [ ] args ) { …" at bounding box center [405, 323] width 702 height 341
type textarea "**********"
click at [41, 140] on icon "button" at bounding box center [42, 133] width 15 height 15
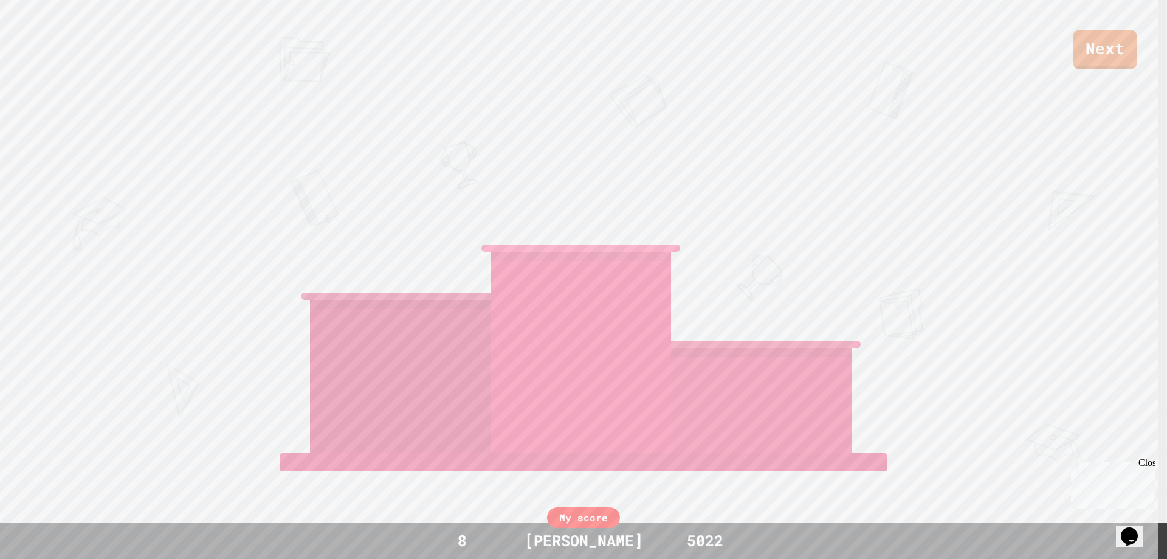
click at [321, 300] on div at bounding box center [400, 376] width 181 height 153
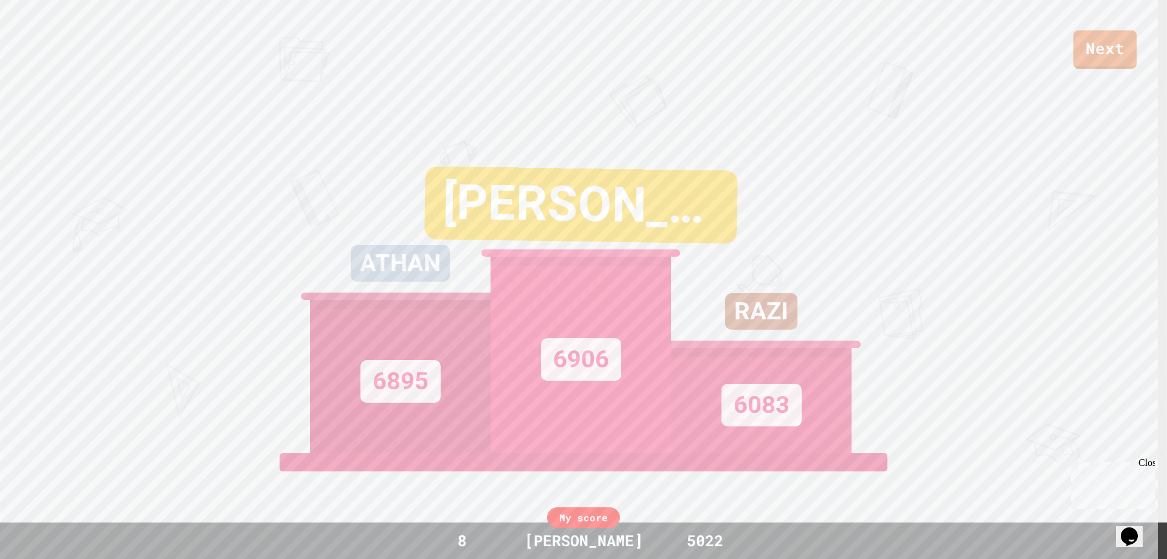
click at [579, 207] on div "[PERSON_NAME]" at bounding box center [581, 204] width 314 height 77
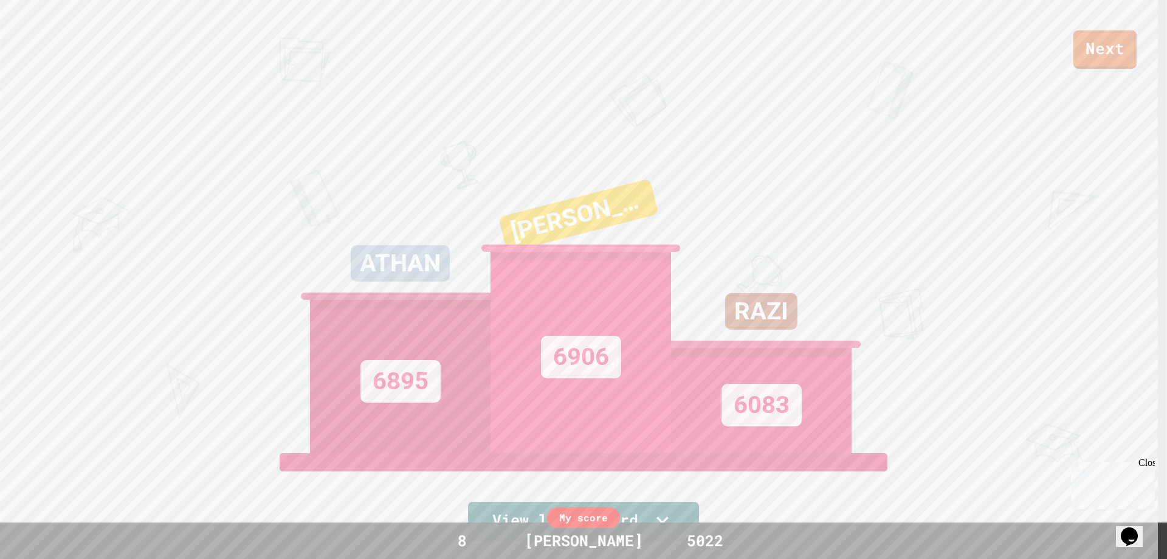
click at [282, 278] on div "Next ATHAN 6895 LIAM 6906 RAZI 6083 View leaderboard" at bounding box center [583, 279] width 1167 height 559
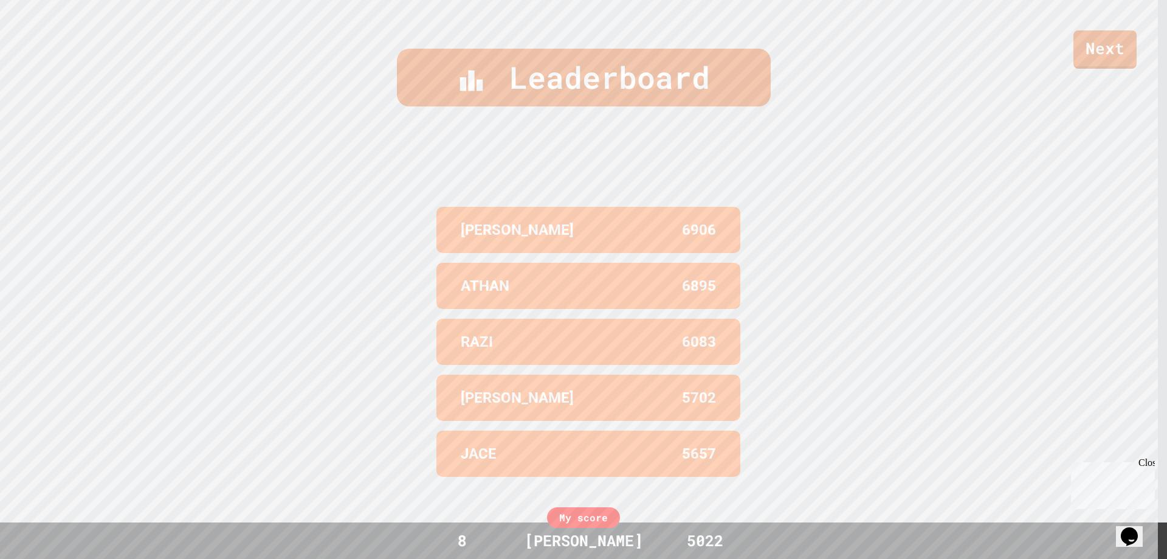
scroll to position [564, 0]
click at [573, 519] on div "My score" at bounding box center [583, 517] width 73 height 21
click at [685, 536] on div "5022" at bounding box center [705, 540] width 91 height 23
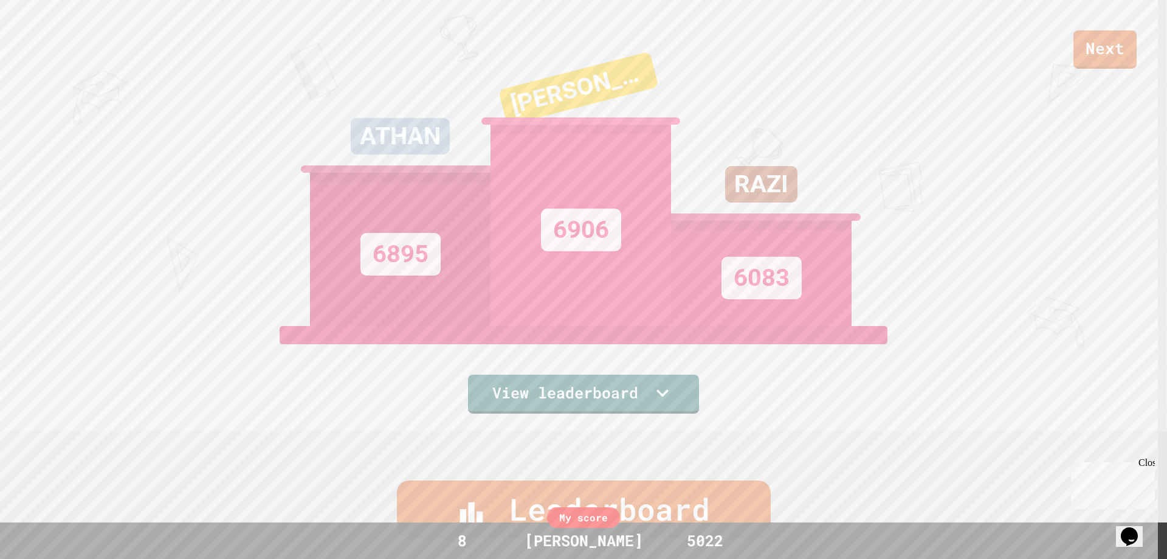
scroll to position [77, 0]
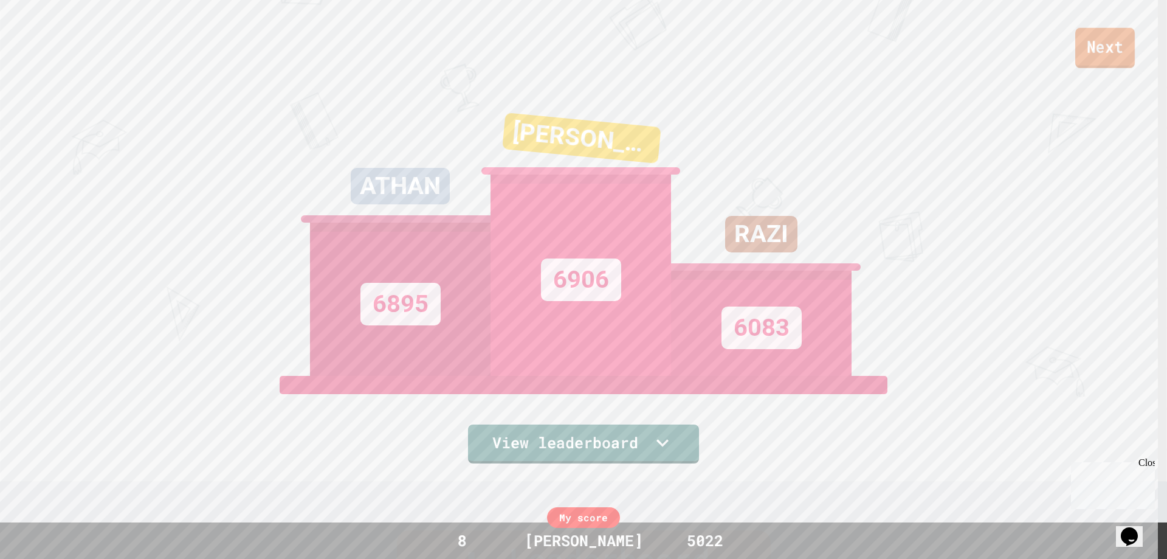
click at [1110, 45] on link "Next" at bounding box center [1106, 48] width 60 height 40
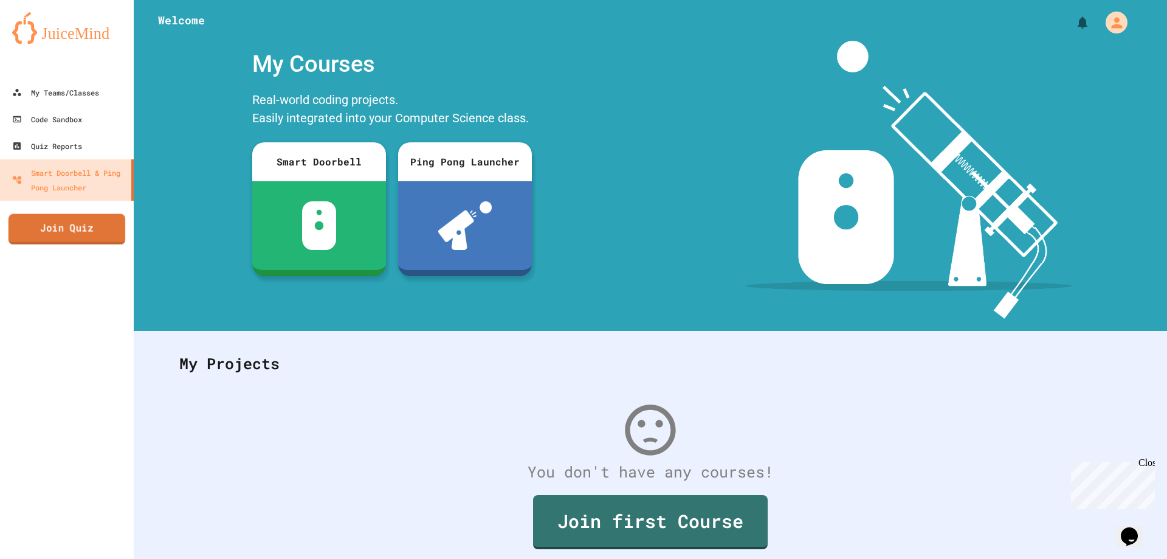
click at [100, 240] on link "Join Quiz" at bounding box center [67, 229] width 117 height 30
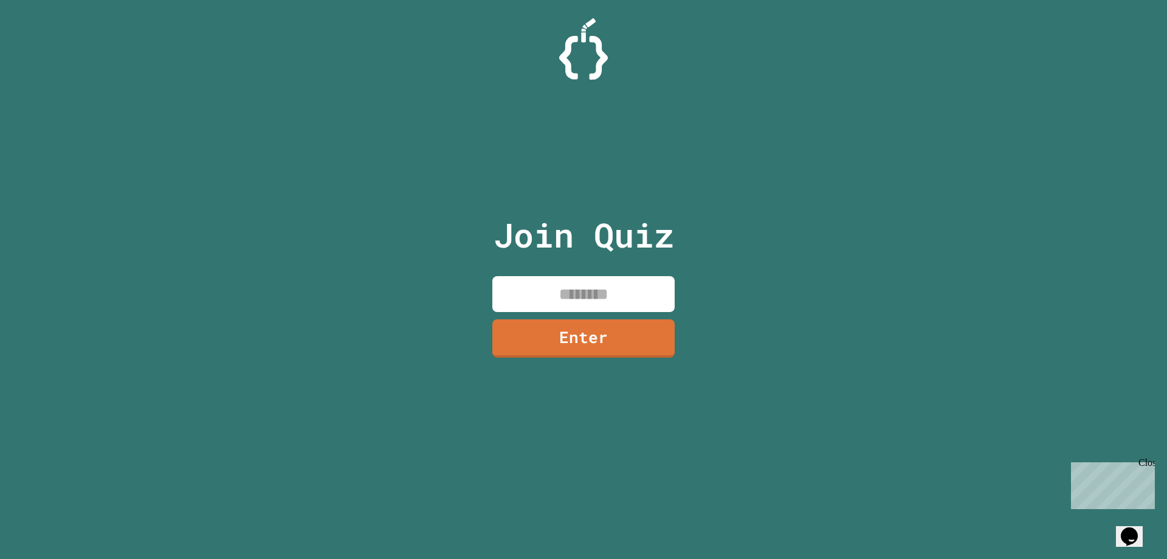
click at [586, 293] on input at bounding box center [583, 294] width 182 height 36
type input "********"
click at [605, 344] on link "Enter" at bounding box center [584, 337] width 180 height 40
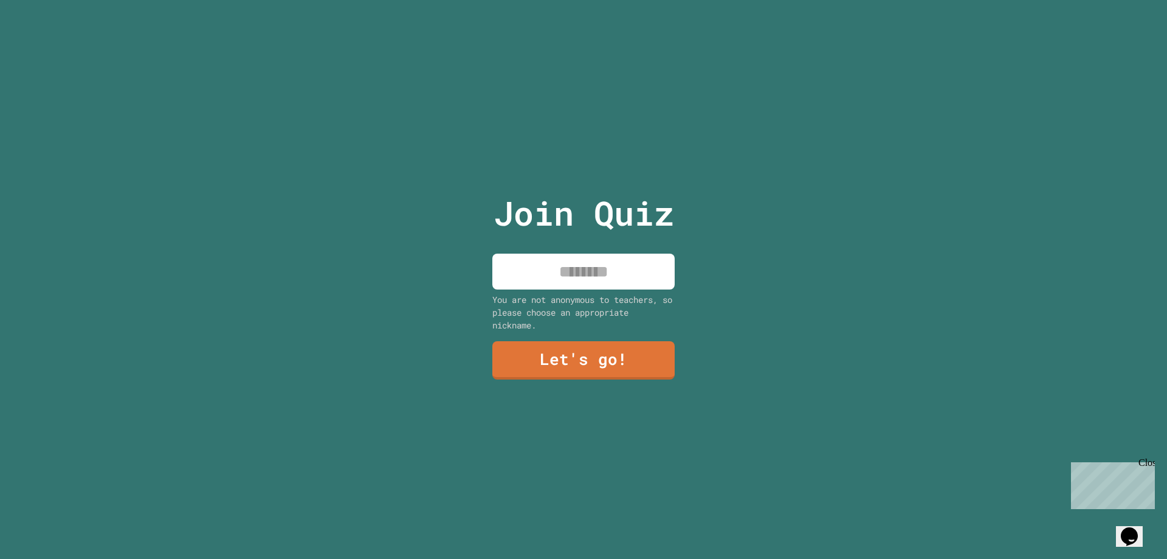
click at [578, 279] on input at bounding box center [583, 272] width 182 height 36
type input "******"
click at [637, 358] on link "Let's go!" at bounding box center [584, 359] width 168 height 40
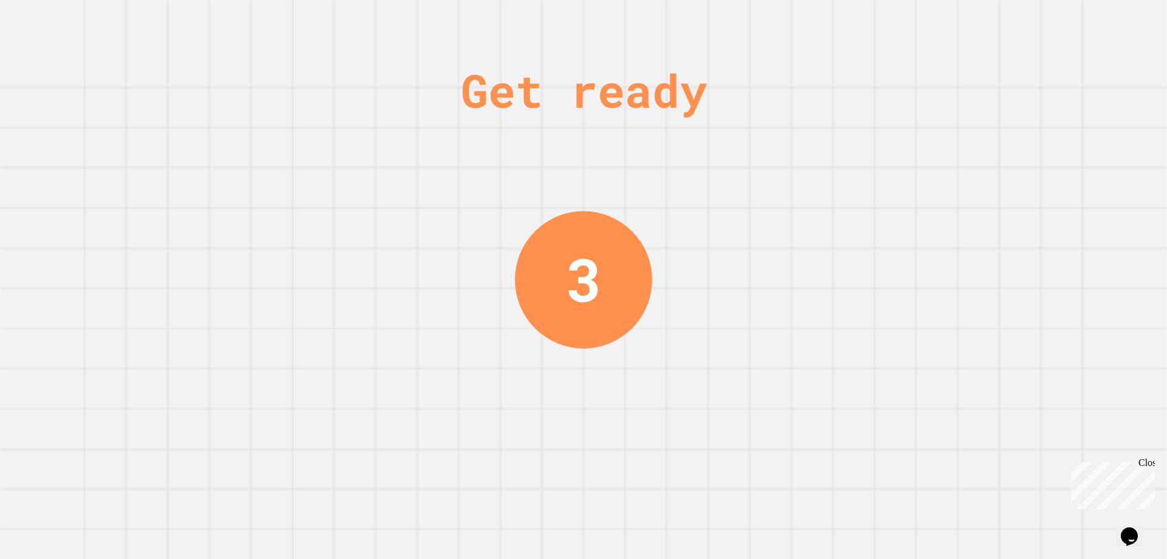
click at [655, 319] on div "Get ready 3" at bounding box center [583, 279] width 1167 height 559
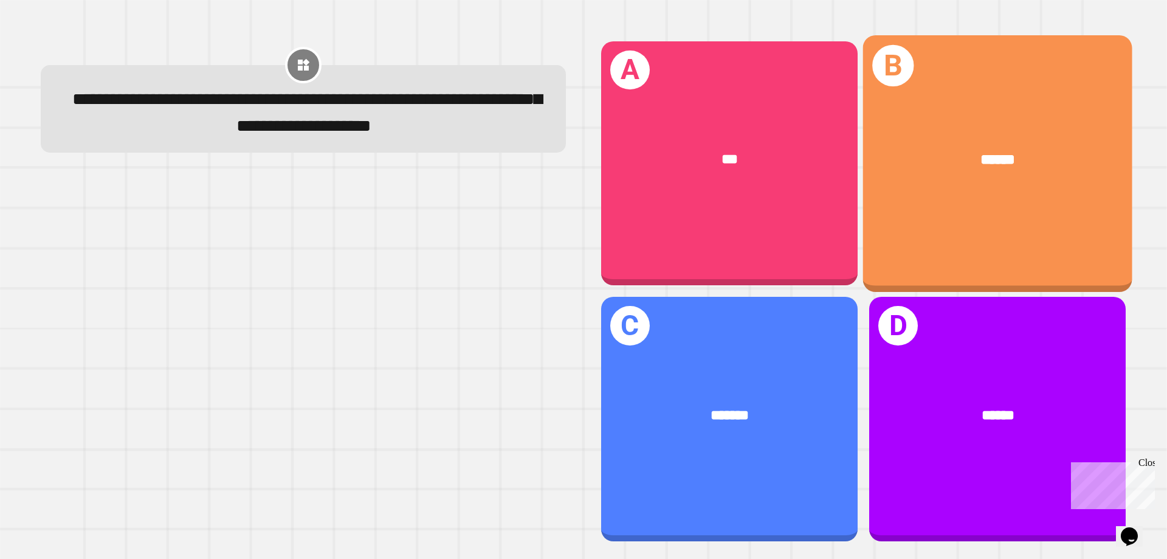
click at [915, 175] on div "******" at bounding box center [997, 159] width 269 height 81
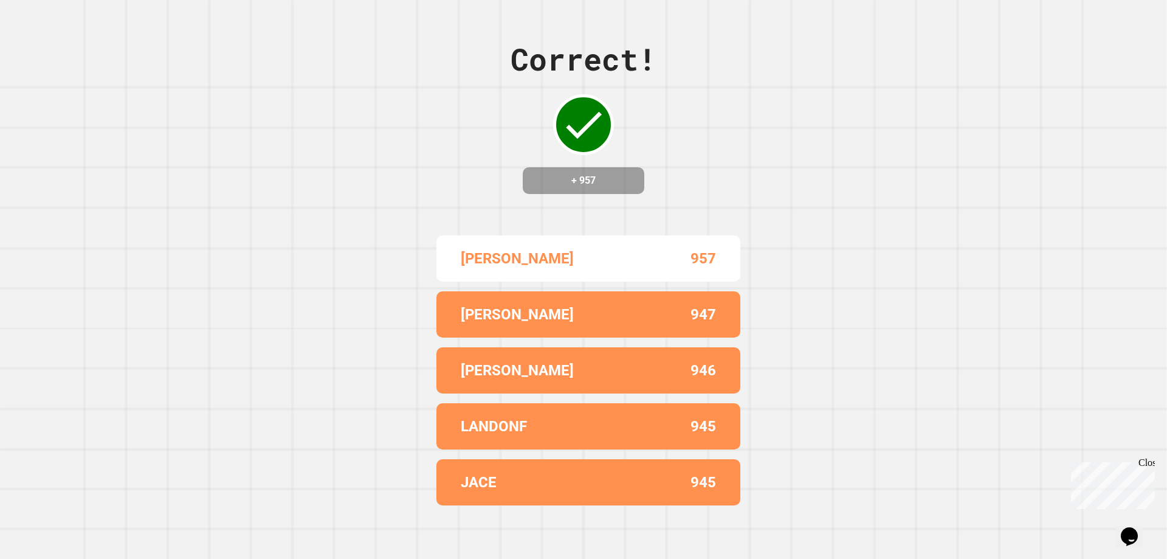
click at [323, 295] on div "Correct! + 957 LANDON 957 JOSE 947 TANISHA 946 LANDONF 945 JACE 945" at bounding box center [583, 279] width 1167 height 559
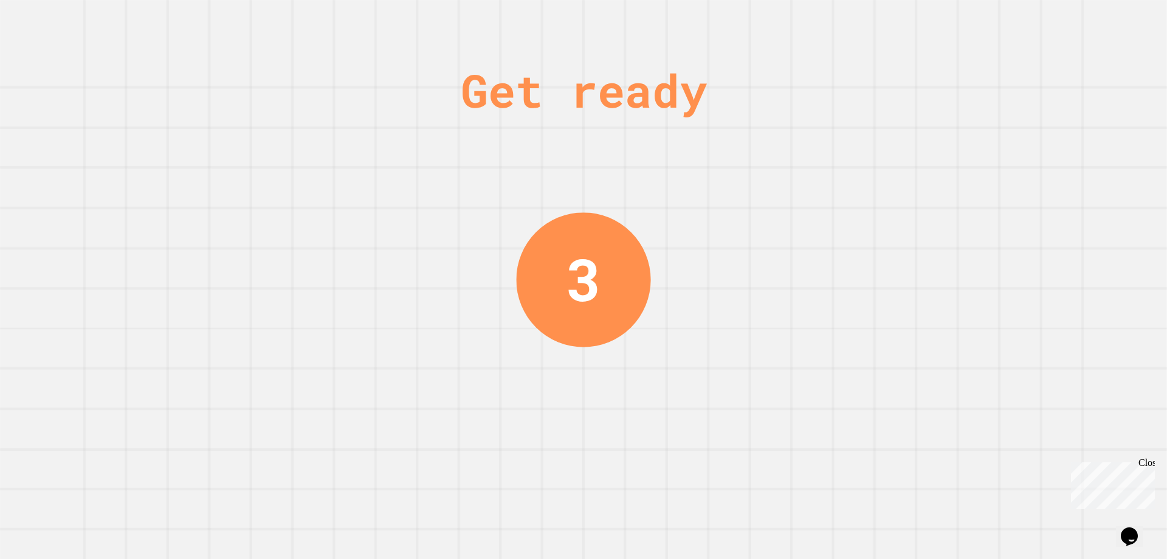
click at [505, 171] on div "Get ready 3" at bounding box center [583, 279] width 1167 height 559
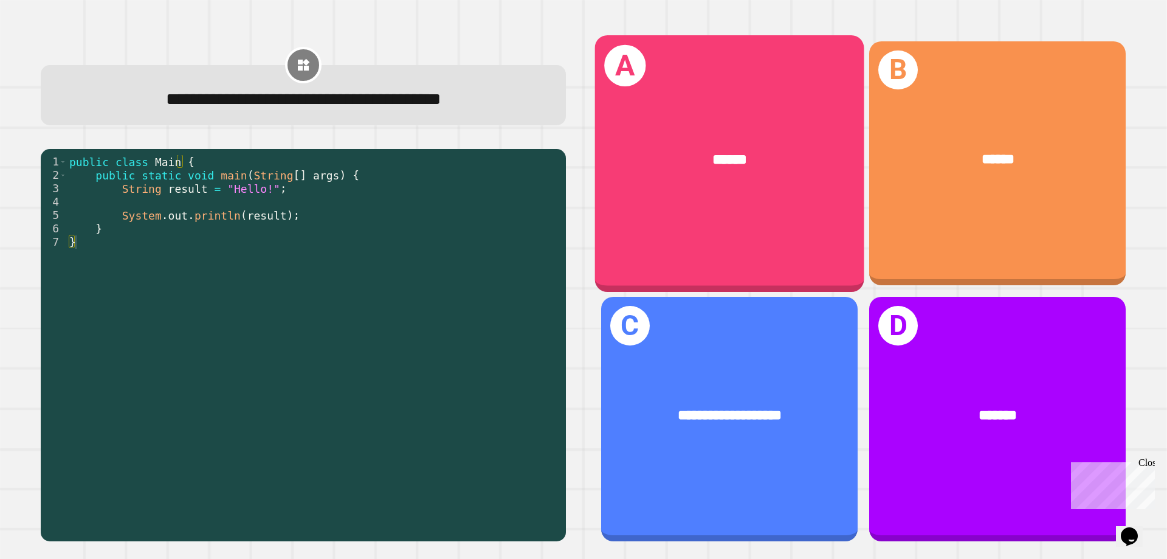
click at [750, 194] on div "******" at bounding box center [729, 159] width 269 height 81
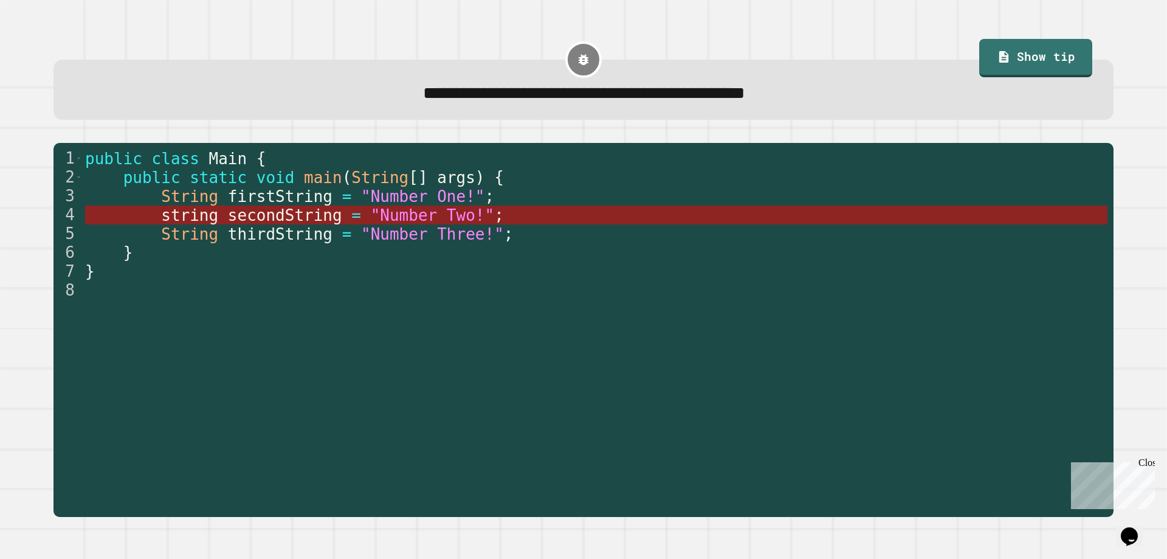
click at [272, 224] on span "secondString" at bounding box center [284, 215] width 114 height 18
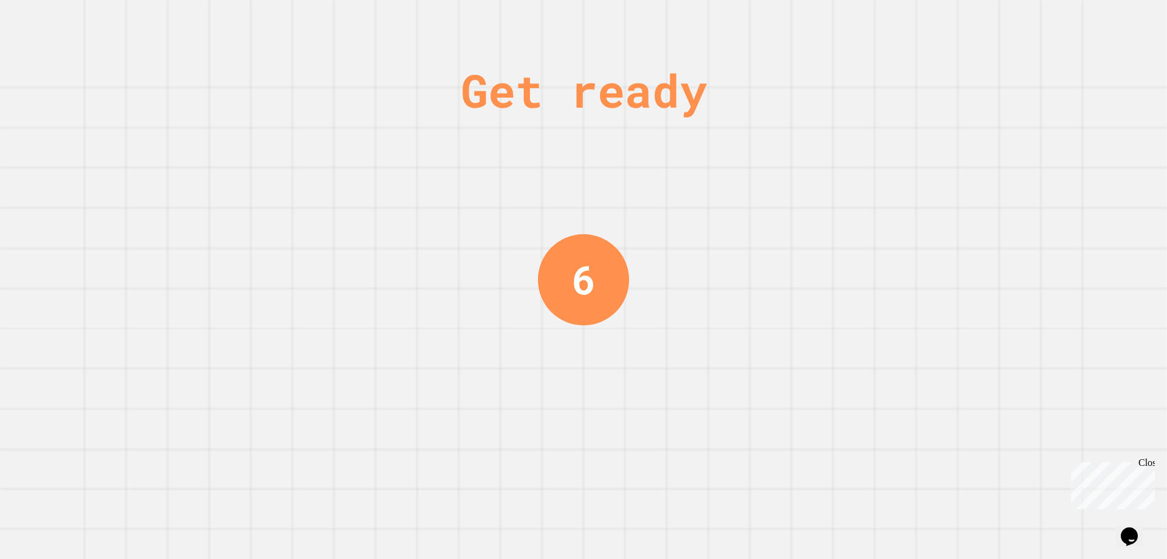
click at [594, 195] on div "Get ready 6" at bounding box center [583, 279] width 91 height 559
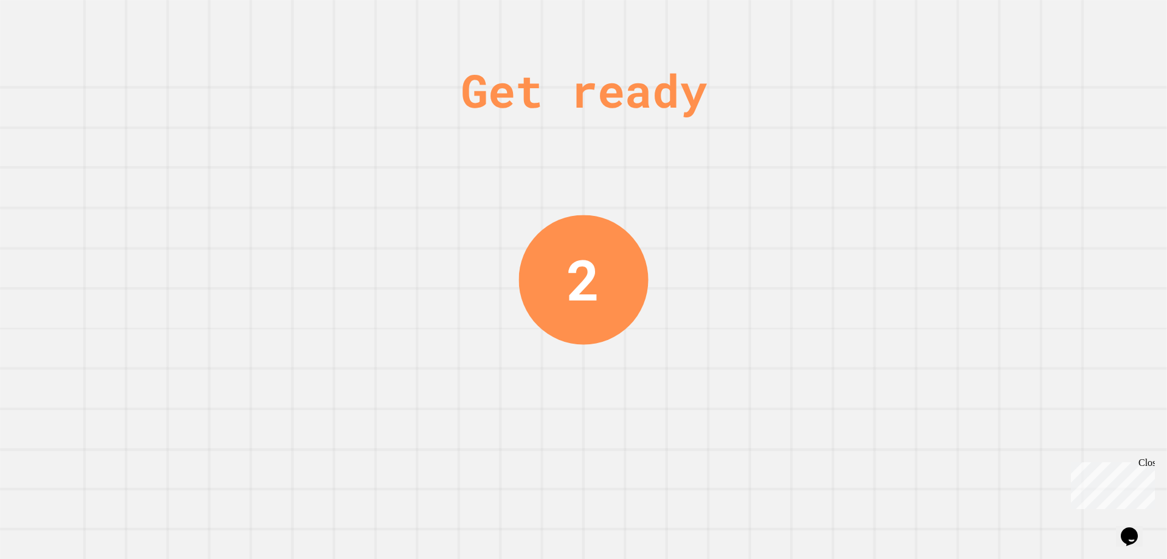
click at [619, 167] on div "Get ready 2" at bounding box center [583, 279] width 91 height 559
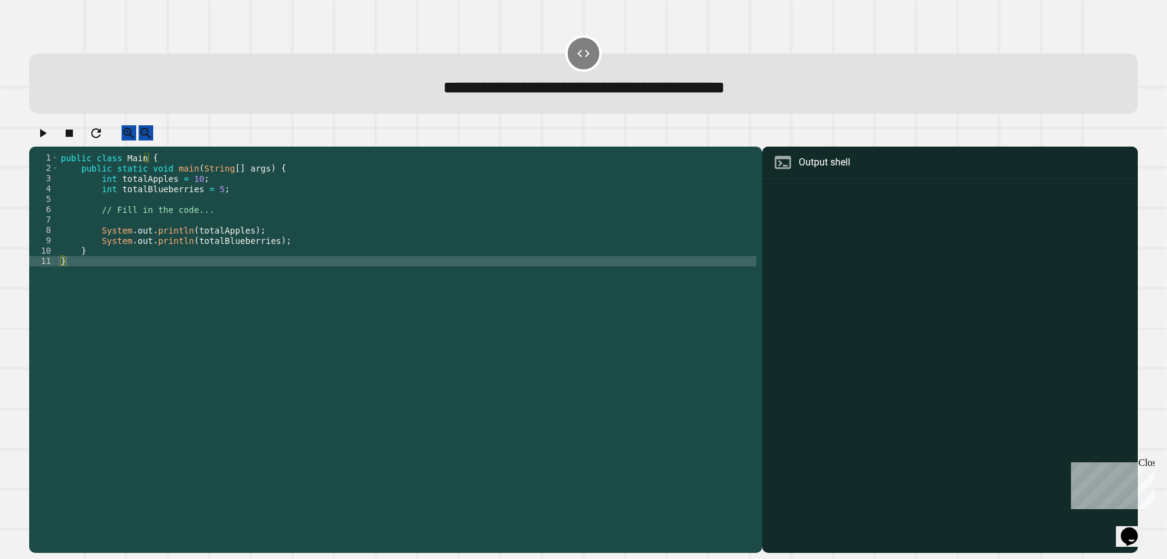
click at [209, 204] on div "public class Main { public static void main ( String [ ] args ) { int totalAppl…" at bounding box center [407, 339] width 698 height 372
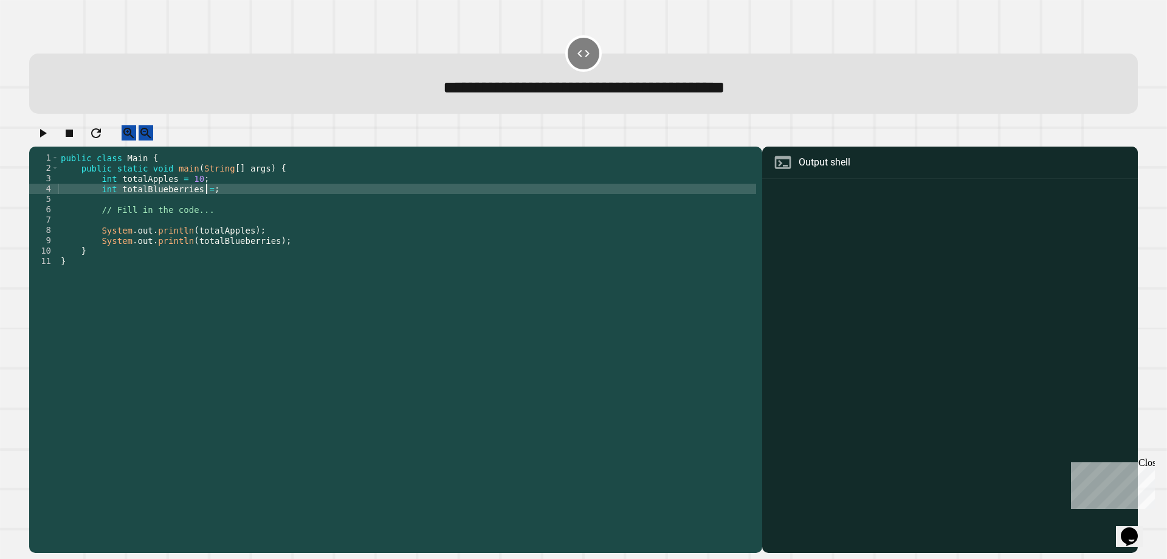
scroll to position [0, 10]
type textarea "**********"
click at [46, 135] on icon "button" at bounding box center [42, 133] width 15 height 15
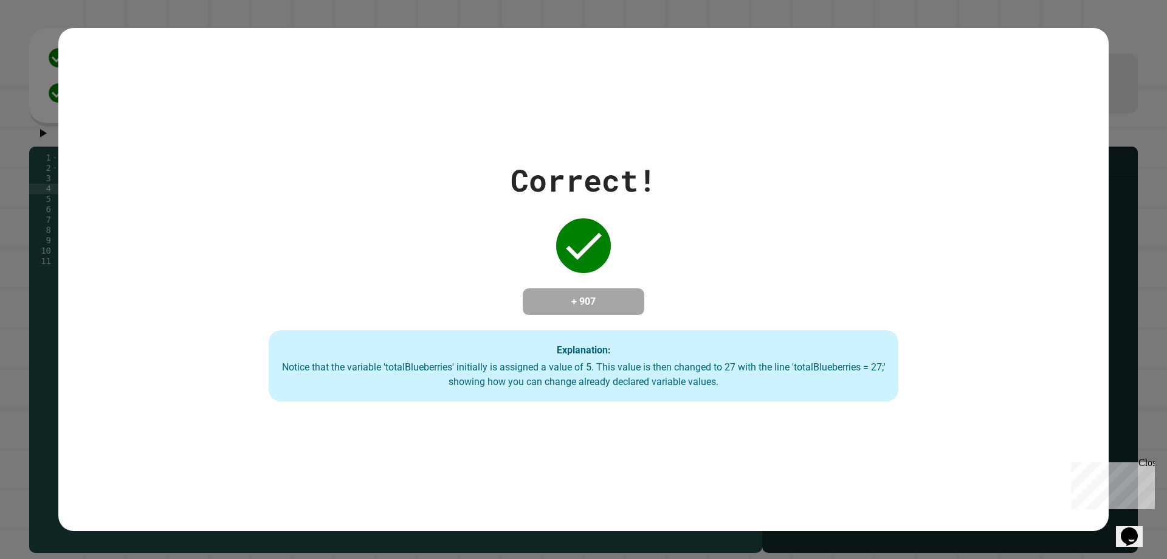
click at [613, 375] on div "Notice that the variable 'totalBlueberries' initially is assigned a value of 5.…" at bounding box center [584, 374] width 606 height 29
click at [607, 457] on div "Correct! + 907 Explanation: Notice that the variable 'totalBlueberries' initial…" at bounding box center [583, 279] width 1051 height 503
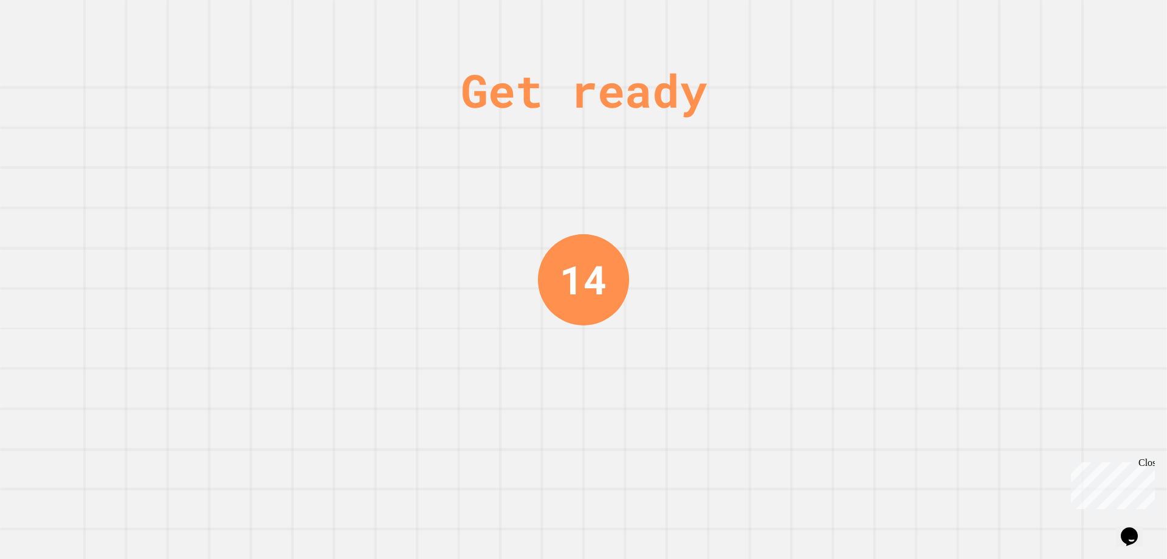
click at [566, 267] on div "18" at bounding box center [583, 280] width 47 height 60
click at [566, 267] on div "17" at bounding box center [583, 280] width 47 height 60
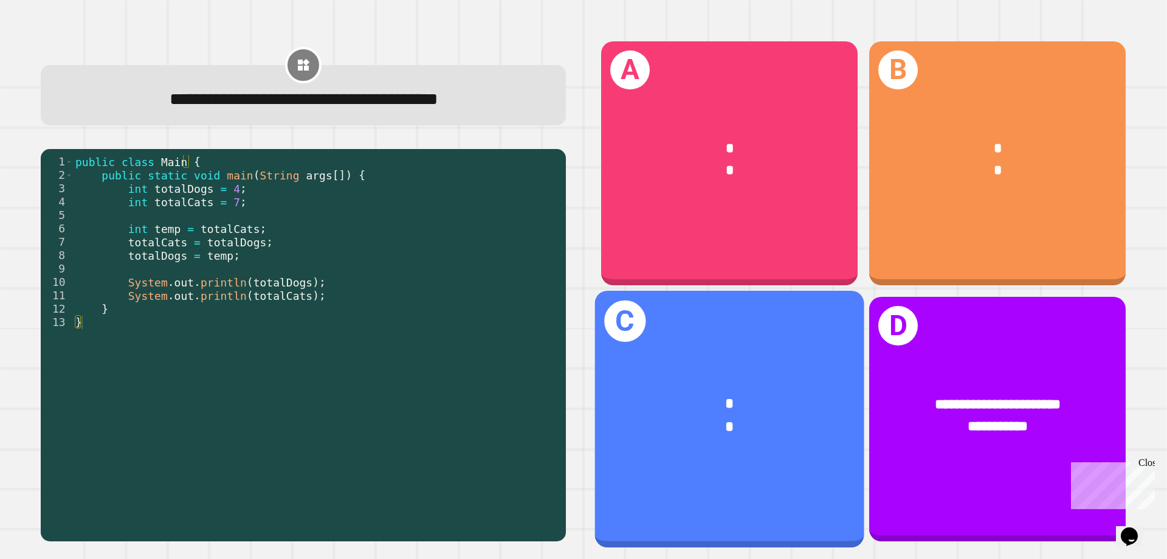
click at [793, 433] on div "* *" at bounding box center [729, 416] width 269 height 105
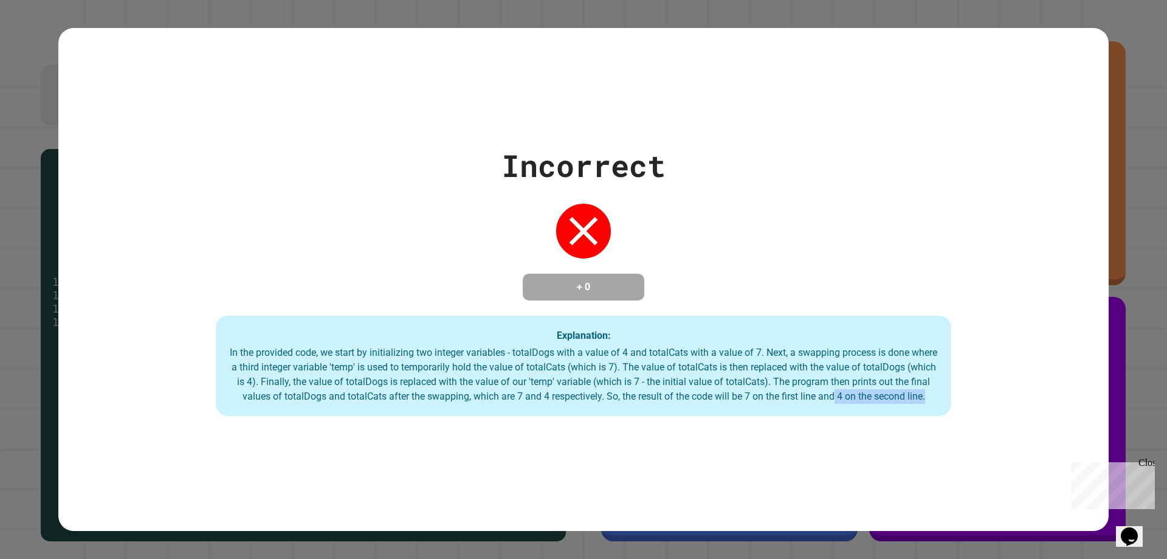
drag, startPoint x: 797, startPoint y: 427, endPoint x: 852, endPoint y: 396, distance: 63.1
click at [852, 396] on div "Incorrect + 0 Explanation: In the provided code, we start by initializing two i…" at bounding box center [583, 279] width 1051 height 503
click at [716, 143] on div "Incorrect + 0 Explanation: In the provided code, we start by initializing two i…" at bounding box center [583, 280] width 1051 height 274
drag, startPoint x: 678, startPoint y: 391, endPoint x: 669, endPoint y: 393, distance: 9.3
click at [669, 393] on div "In the provided code, we start by initializing two integer variables - totalDog…" at bounding box center [583, 374] width 711 height 58
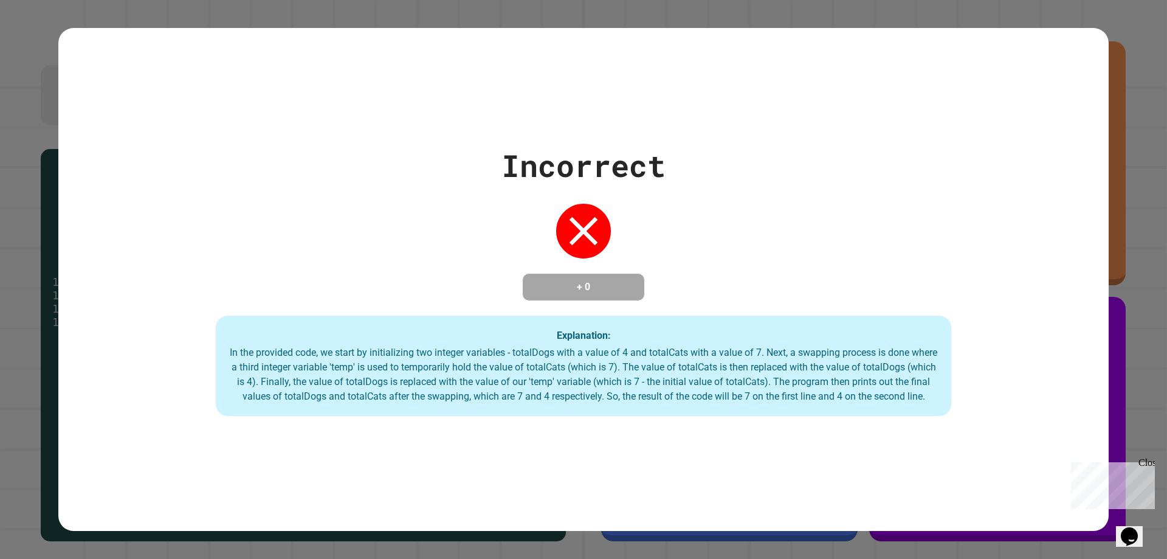
click at [648, 404] on div "In the provided code, we start by initializing two integer variables - totalDog…" at bounding box center [583, 374] width 711 height 58
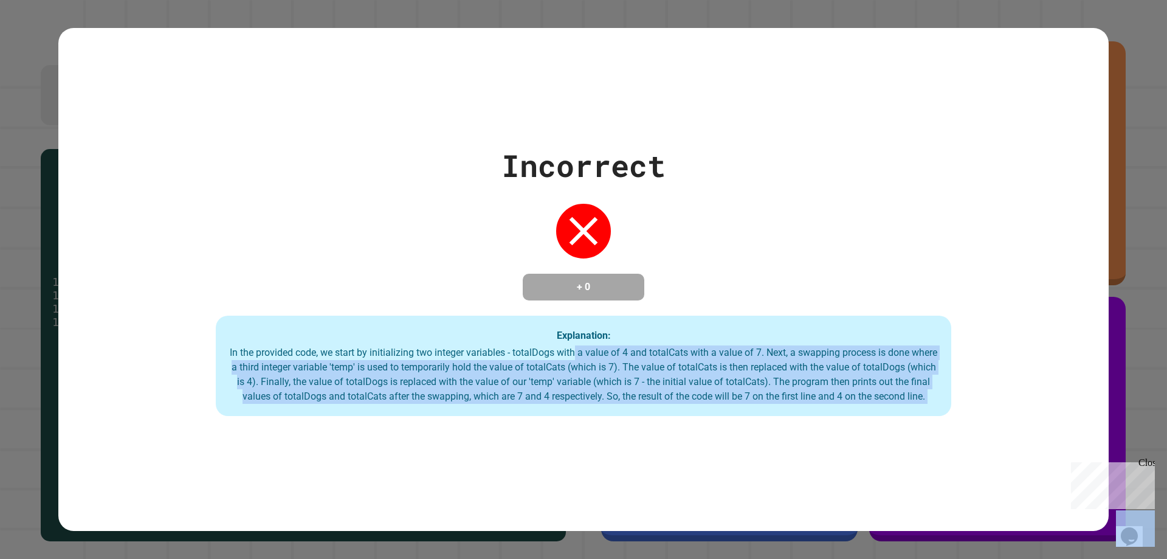
drag, startPoint x: 648, startPoint y: 404, endPoint x: 586, endPoint y: 348, distance: 83.5
click at [586, 348] on div "In the provided code, we start by initializing two integer variables - totalDog…" at bounding box center [583, 374] width 711 height 58
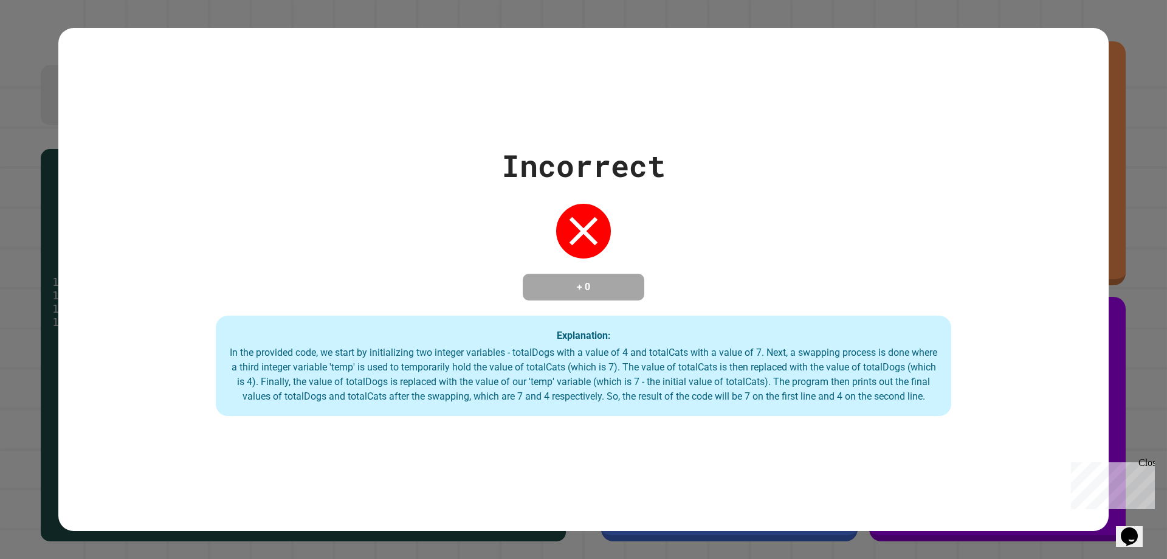
click at [652, 260] on div "Incorrect + 0 Explanation: In the provided code, we start by initializing two i…" at bounding box center [583, 280] width 1051 height 274
click at [629, 394] on div "In the provided code, we start by initializing two integer variables - totalDog…" at bounding box center [583, 374] width 711 height 58
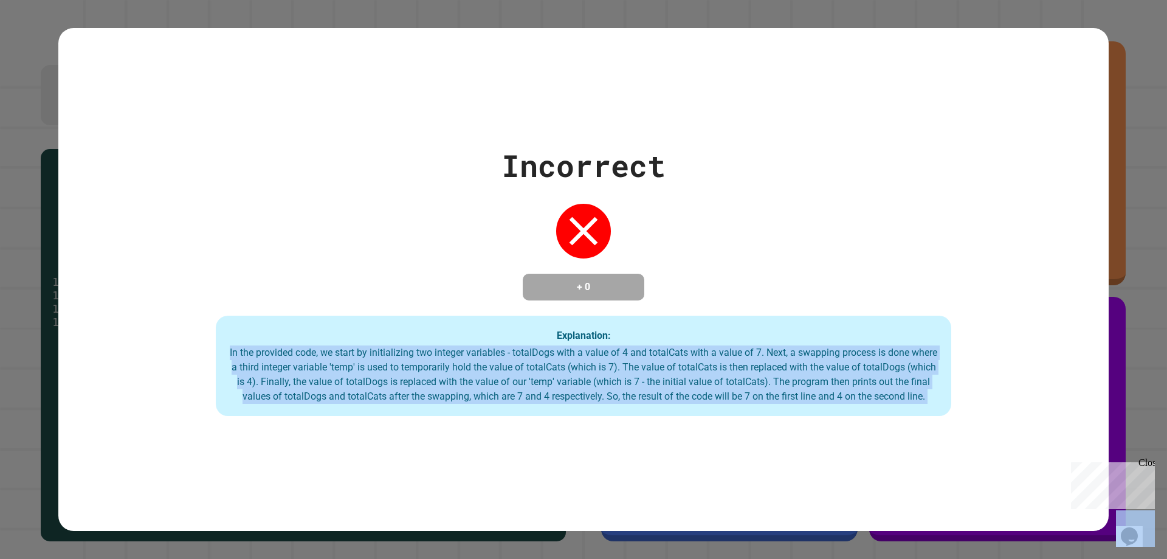
click at [629, 394] on div "In the provided code, we start by initializing two integer variables - totalDog…" at bounding box center [583, 374] width 711 height 58
click at [562, 390] on div "In the provided code, we start by initializing two integer variables - totalDog…" at bounding box center [583, 374] width 711 height 58
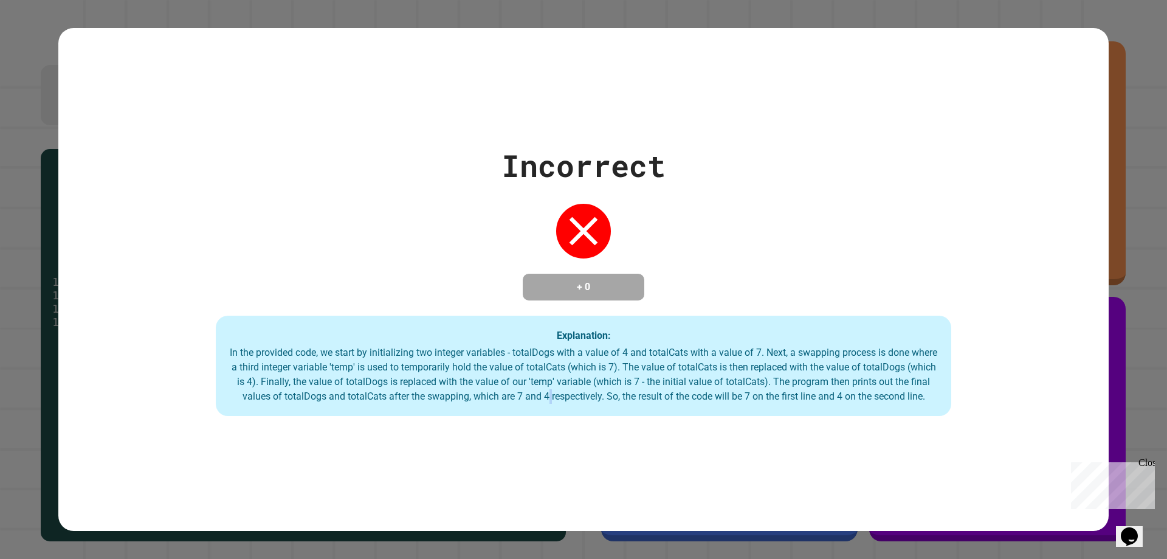
click at [562, 390] on div "In the provided code, we start by initializing two integer variables - totalDog…" at bounding box center [583, 374] width 711 height 58
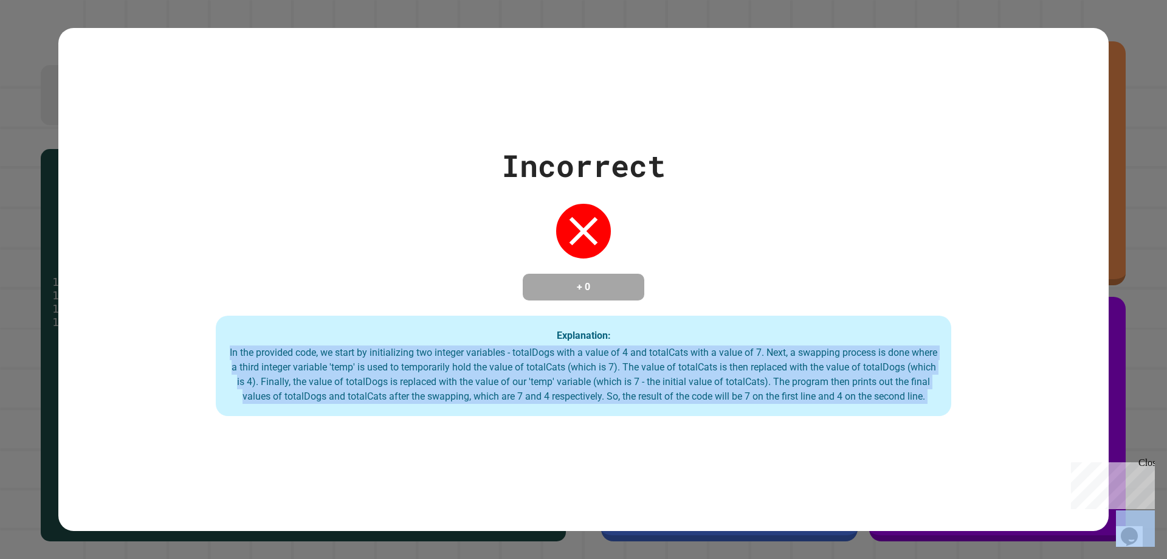
click at [562, 390] on div "In the provided code, we start by initializing two integer variables - totalDog…" at bounding box center [583, 374] width 711 height 58
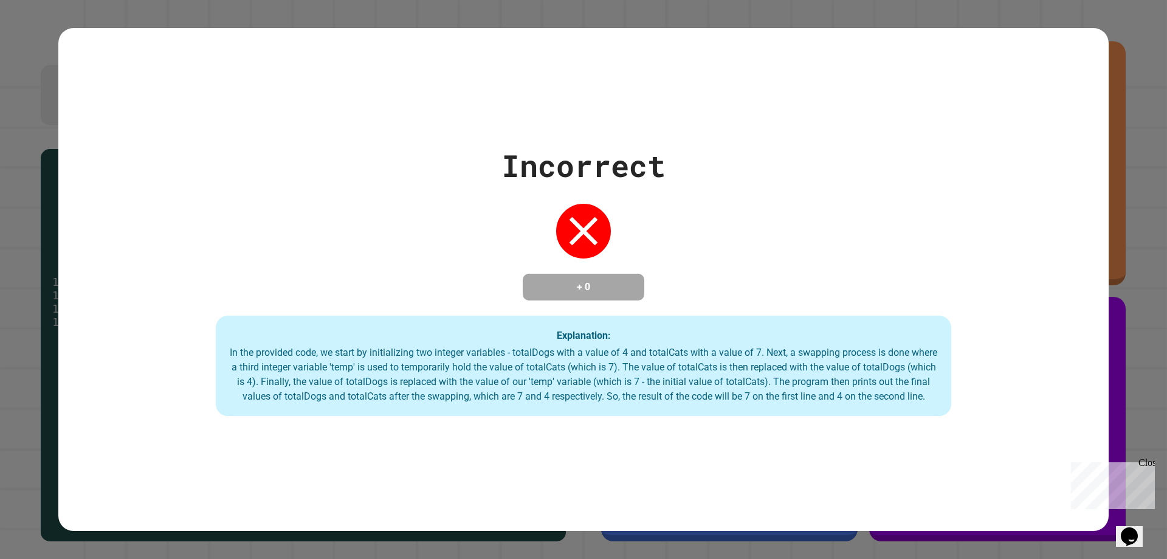
click at [603, 385] on div "In the provided code, we start by initializing two integer variables - totalDog…" at bounding box center [583, 374] width 711 height 58
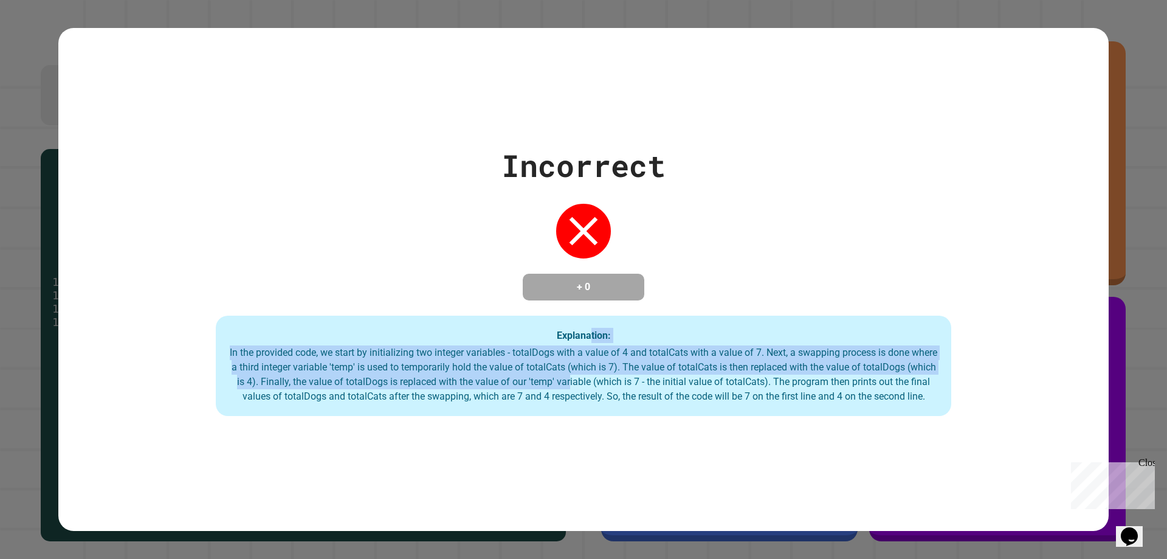
drag, startPoint x: 592, startPoint y: 370, endPoint x: 585, endPoint y: 325, distance: 45.6
click at [585, 325] on div "Explanation: In the provided code, we start by initializing two integer variabl…" at bounding box center [584, 366] width 736 height 101
click at [585, 316] on div "Explanation: In the provided code, we start by initializing two integer variabl…" at bounding box center [584, 366] width 736 height 101
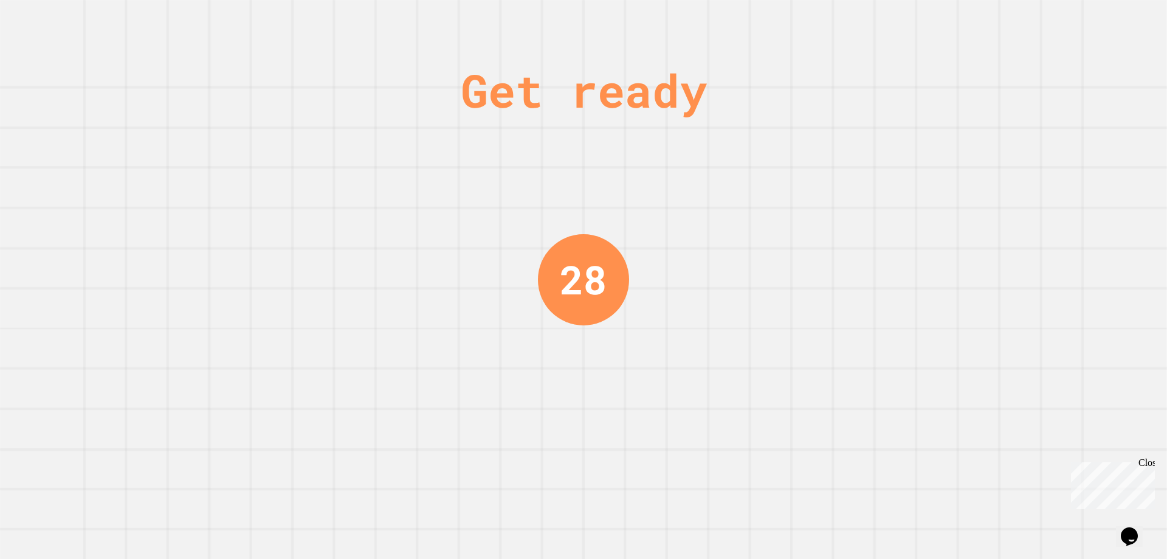
click at [456, 230] on div "Get ready 28" at bounding box center [583, 279] width 1167 height 559
click at [533, 255] on div "Get ready 26" at bounding box center [583, 279] width 1167 height 559
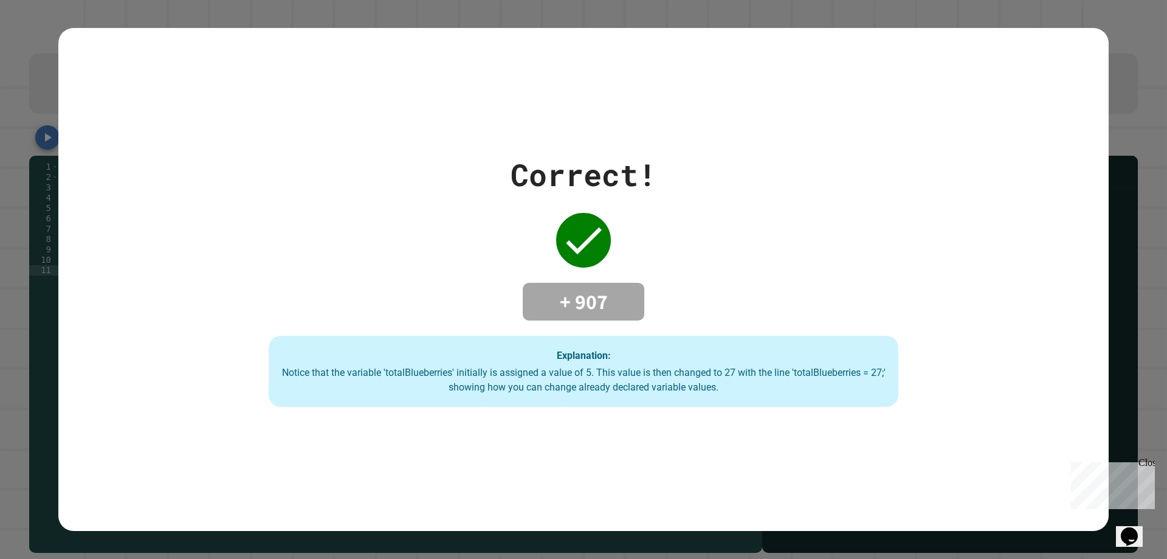
click at [719, 270] on div "Correct! + 907 Explanation: Notice that the variable 'totalBlueberries' initial…" at bounding box center [584, 279] width 900 height 255
click at [622, 188] on div "Correct!" at bounding box center [584, 175] width 146 height 46
click at [701, 211] on div "Correct! + 907 Explanation: Notice that the variable 'totalBlueberries' initial…" at bounding box center [584, 279] width 900 height 255
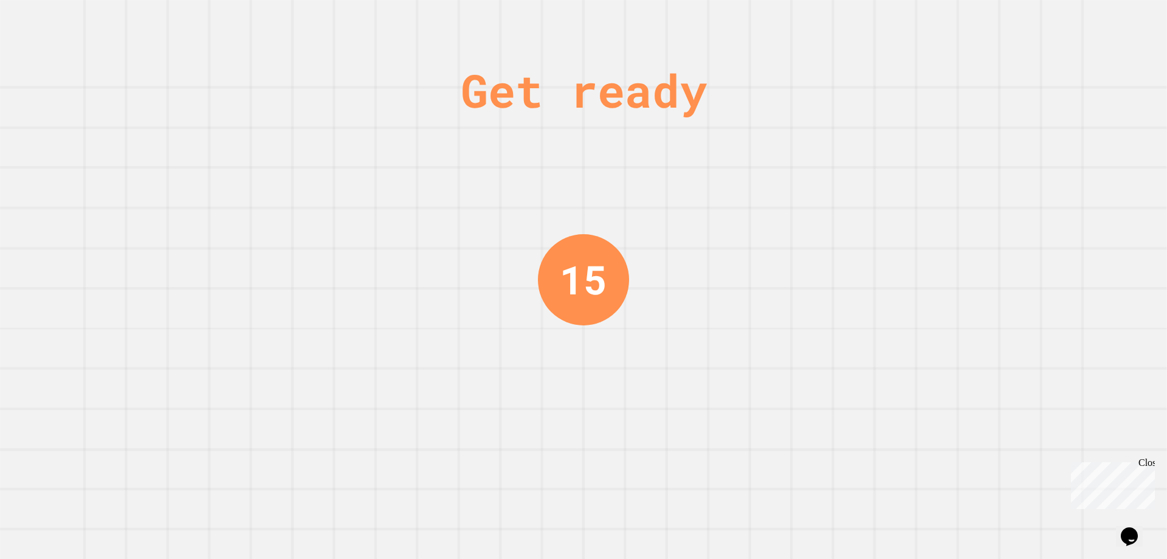
click at [577, 181] on div "Get ready 15" at bounding box center [583, 279] width 91 height 559
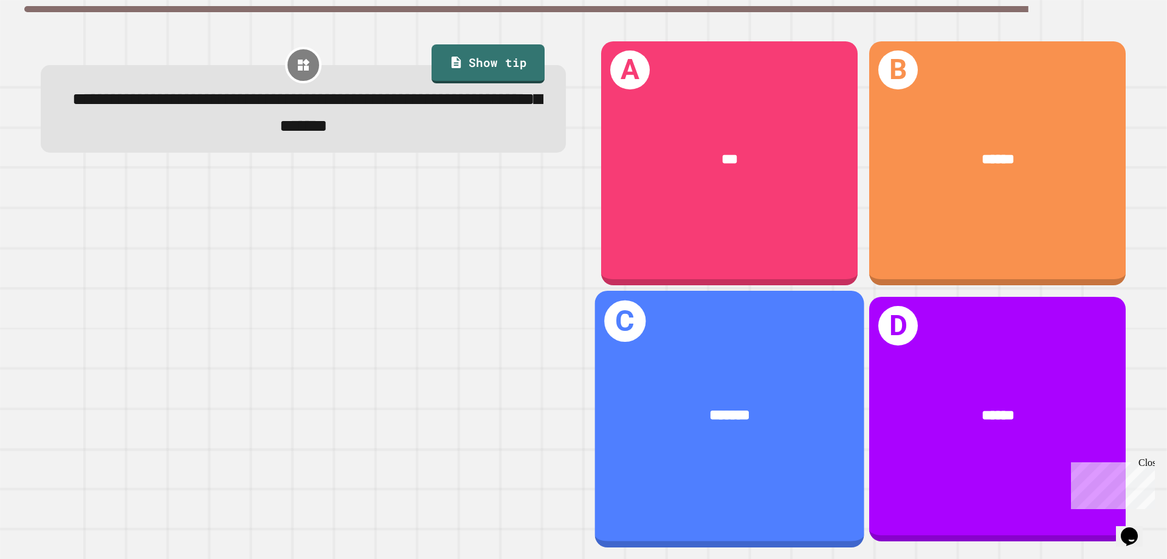
click at [730, 409] on span "*******" at bounding box center [730, 414] width 40 height 15
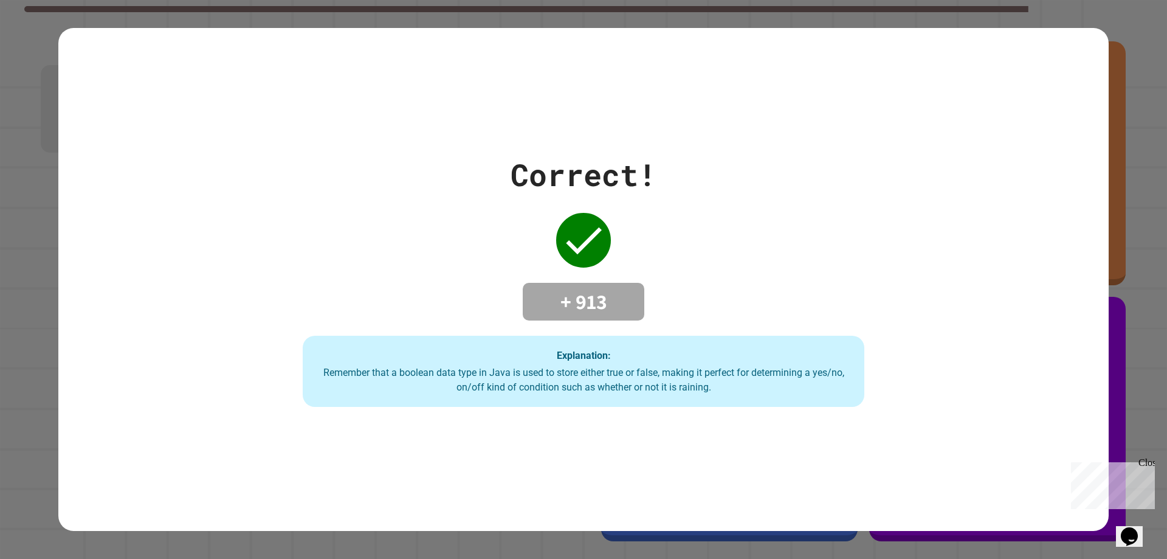
click at [584, 315] on div "+ 913" at bounding box center [584, 302] width 122 height 38
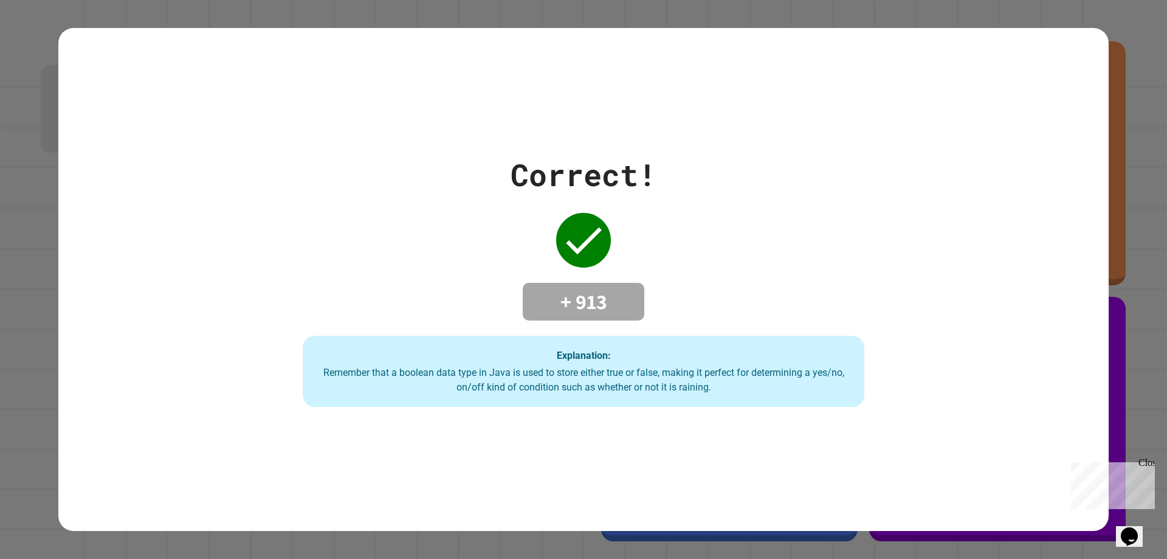
click at [671, 302] on div "Correct! + 913 Explanation: Remember that a boolean data type in Java is used t…" at bounding box center [583, 279] width 803 height 255
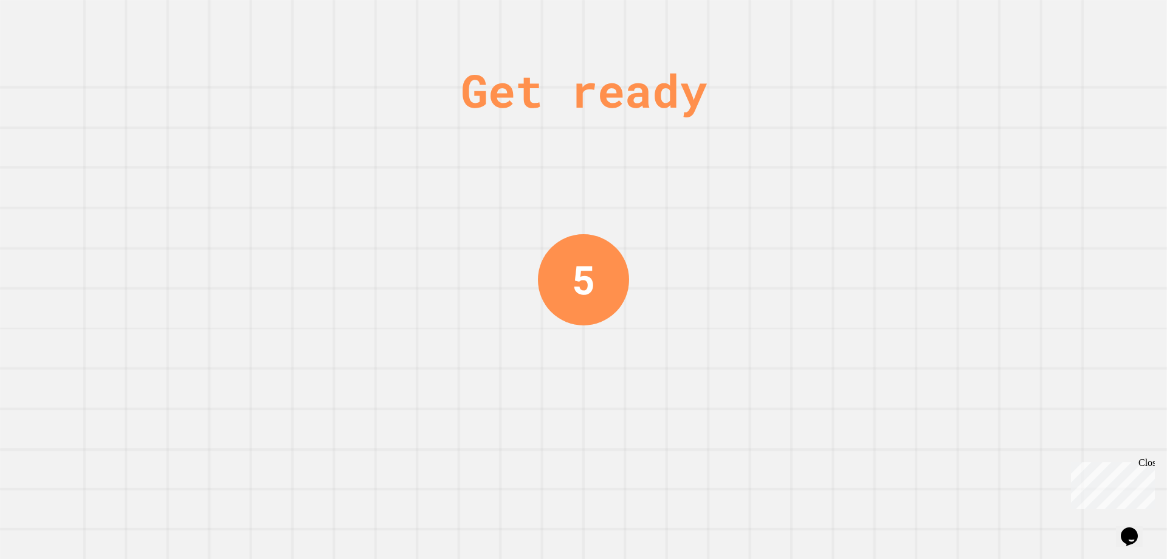
click at [671, 302] on div "Get ready 5" at bounding box center [583, 279] width 1167 height 559
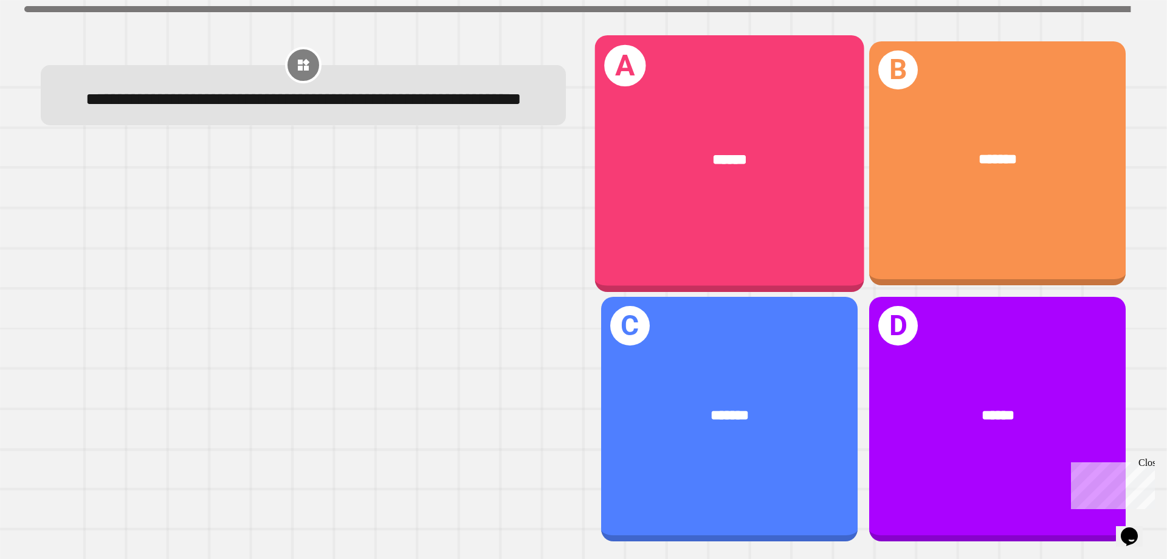
click at [788, 154] on div "******" at bounding box center [730, 159] width 210 height 22
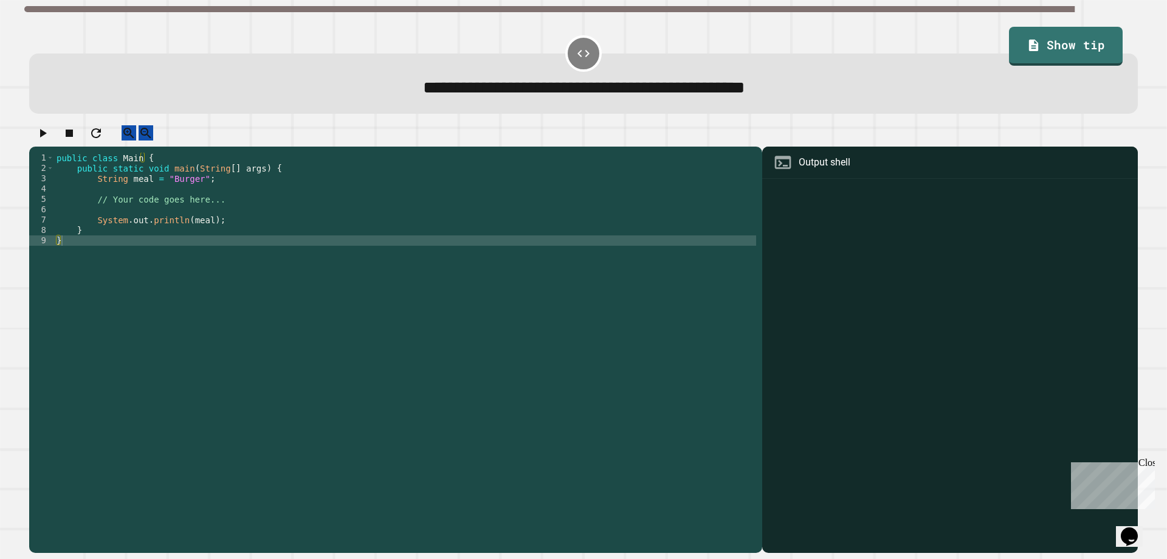
click at [144, 185] on div "public class Main { public static void main ( String [ ] args ) { String meal =…" at bounding box center [405, 339] width 702 height 372
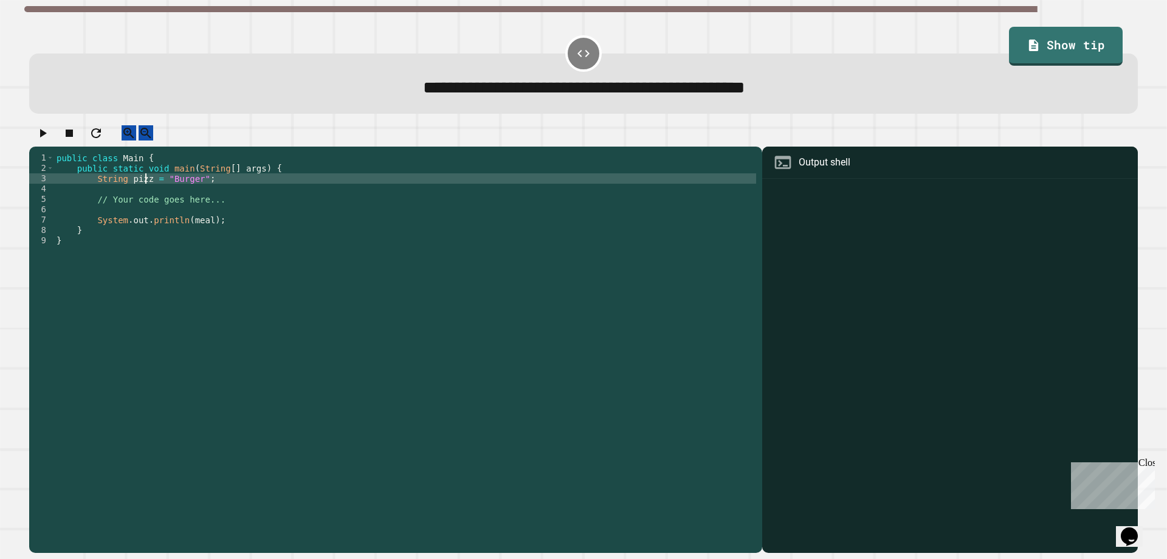
scroll to position [0, 7]
click at [44, 140] on icon "button" at bounding box center [42, 133] width 15 height 15
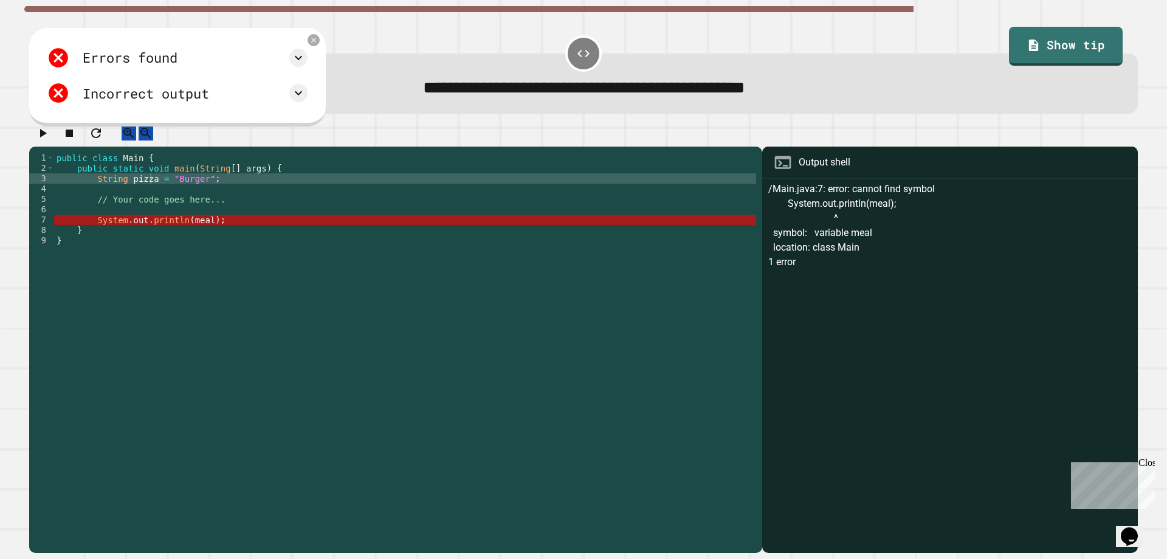
click at [152, 191] on div "public class Main { public static void main ( String [ ] args ) { String pizza …" at bounding box center [405, 339] width 702 height 372
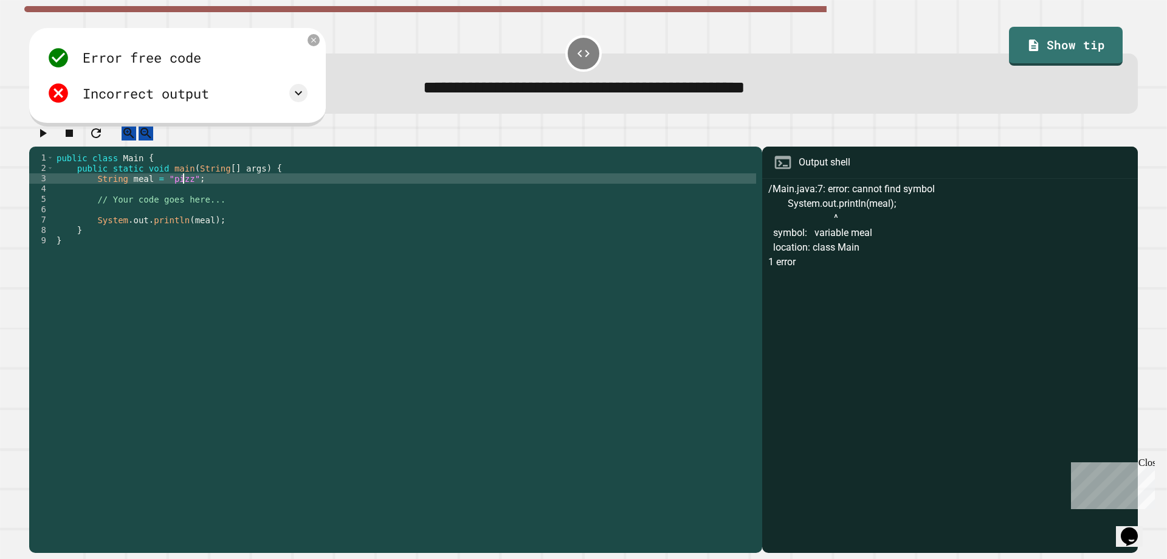
scroll to position [0, 9]
drag, startPoint x: 128, startPoint y: 395, endPoint x: 97, endPoint y: 280, distance: 118.4
click at [121, 372] on div "public class Main { public static void main ( String [ ] args ) { String meal =…" at bounding box center [405, 339] width 702 height 372
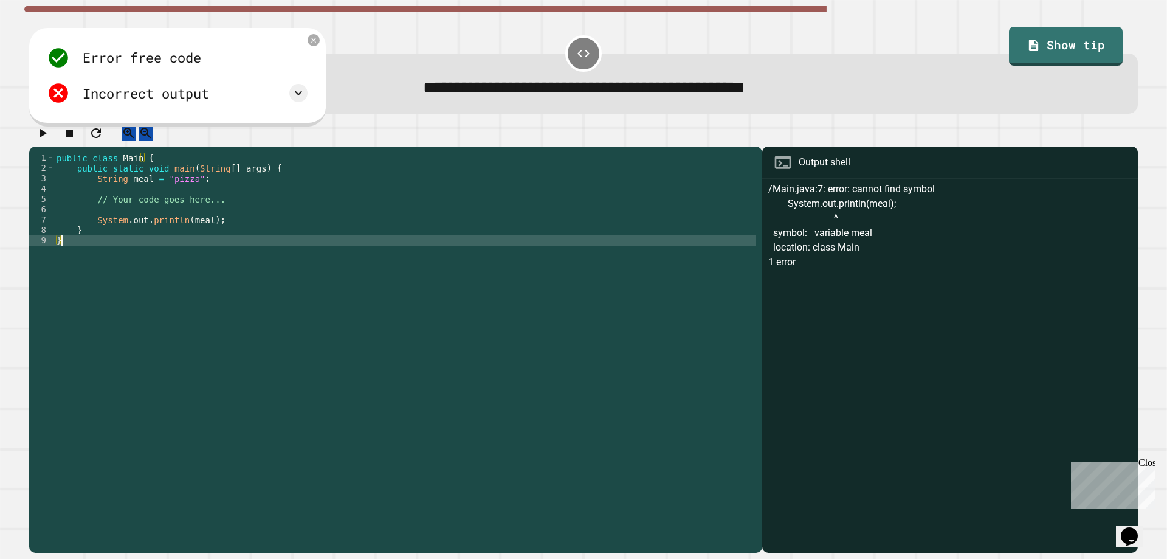
scroll to position [0, 0]
click at [50, 147] on div at bounding box center [583, 135] width 1109 height 21
click at [44, 140] on button "button" at bounding box center [42, 132] width 15 height 15
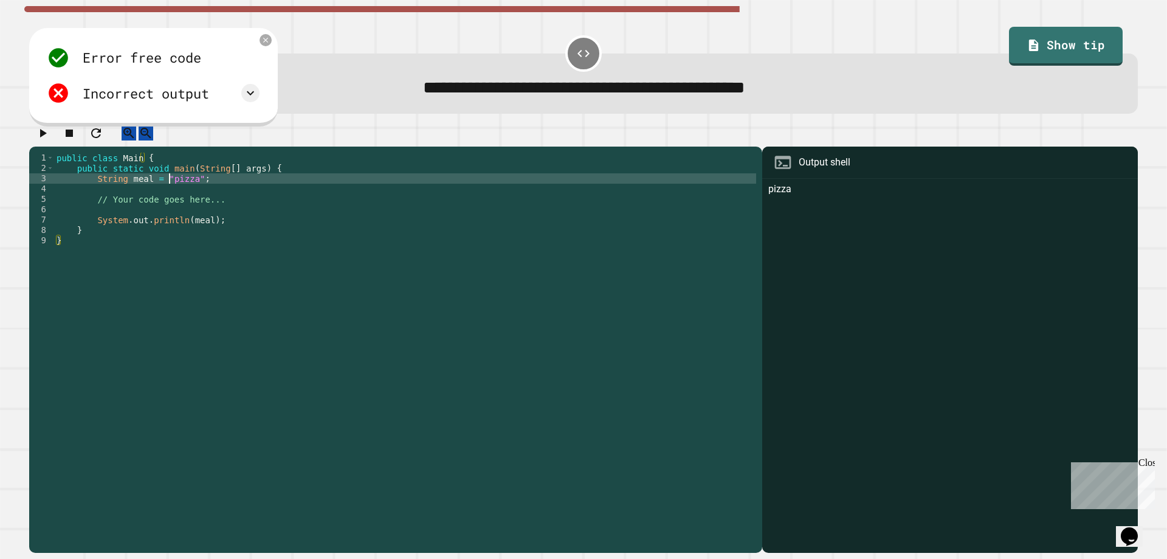
click at [167, 193] on div "public class Main { public static void main ( String [ ] args ) { String meal =…" at bounding box center [405, 339] width 702 height 372
type textarea "**********"
click at [45, 140] on icon "button" at bounding box center [42, 133] width 15 height 15
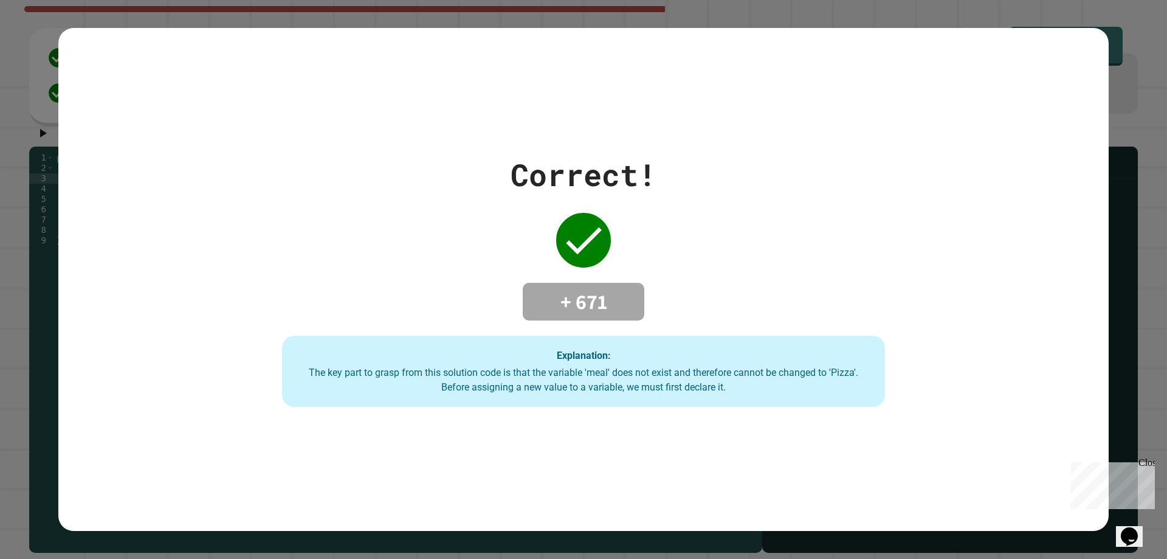
click at [423, 269] on div "Correct! + 671 Explanation: The key part to grasp from this solution code is th…" at bounding box center [583, 279] width 861 height 255
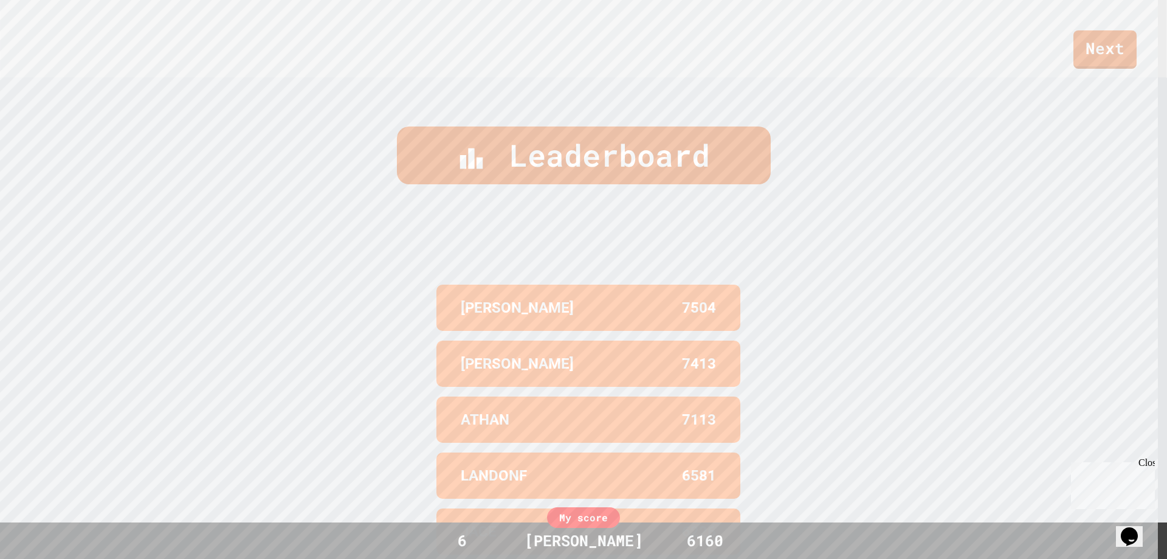
scroll to position [0, 0]
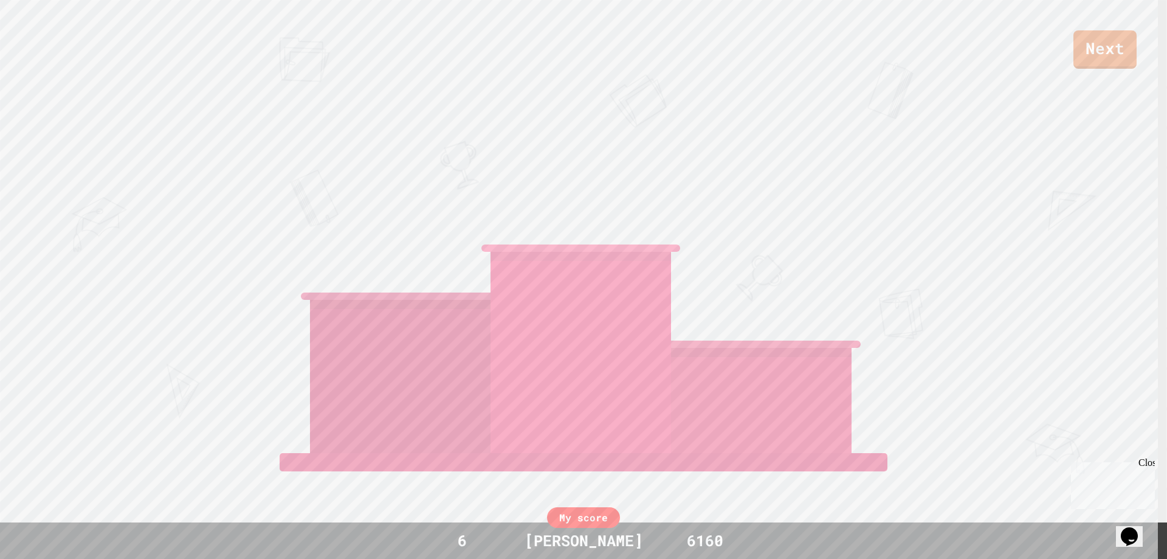
click at [673, 378] on div at bounding box center [761, 400] width 181 height 105
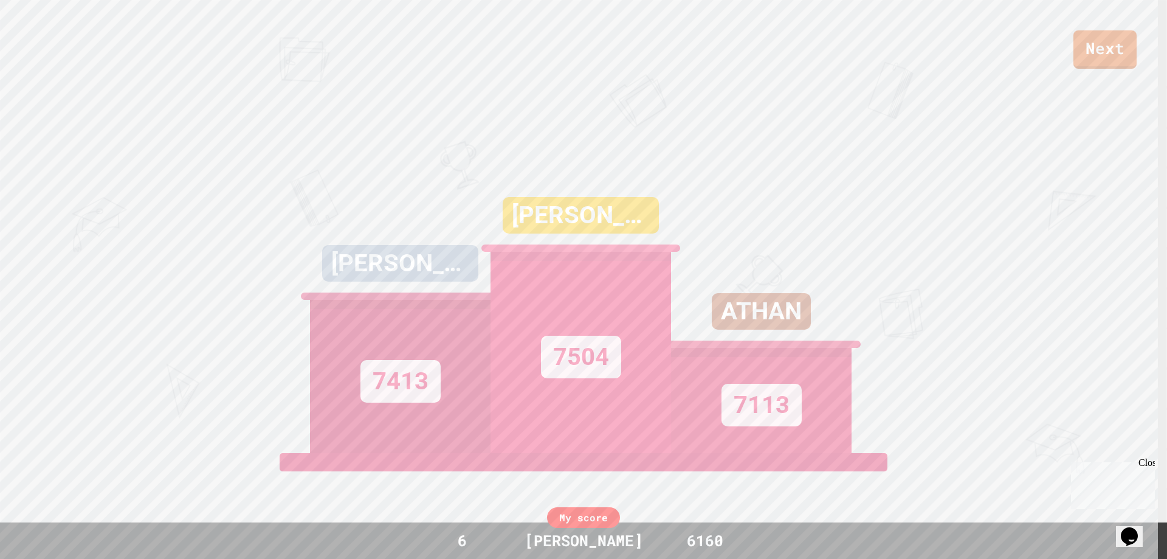
click at [708, 541] on div "6160" at bounding box center [705, 540] width 91 height 23
click at [581, 292] on div "7504" at bounding box center [581, 352] width 181 height 201
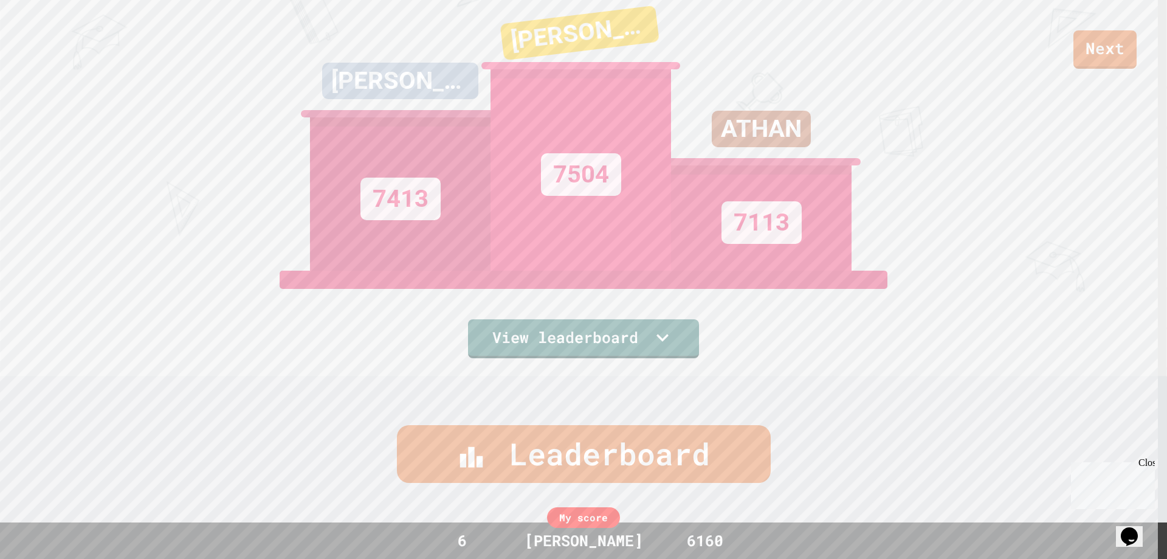
scroll to position [122, 0]
